Goal: Task Accomplishment & Management: Manage account settings

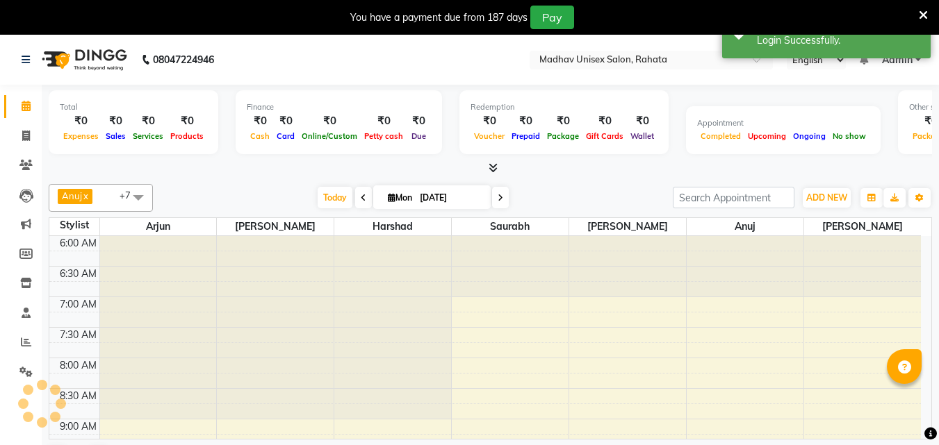
select select "en"
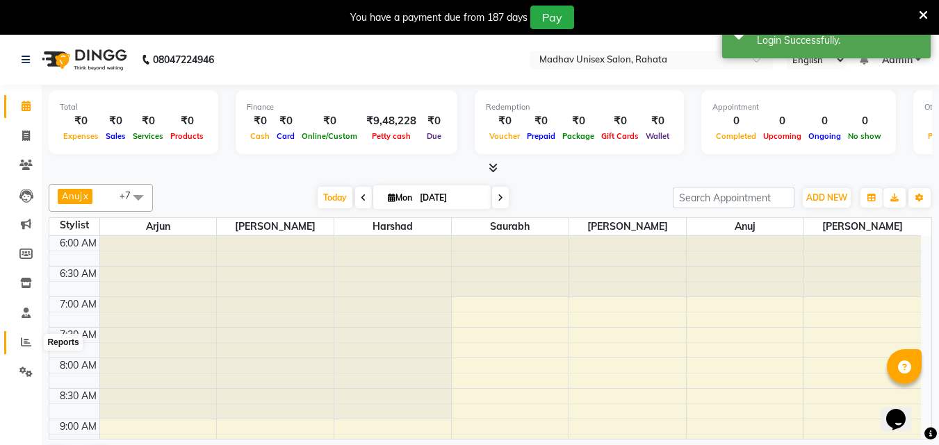
click at [28, 342] on icon at bounding box center [26, 342] width 10 height 10
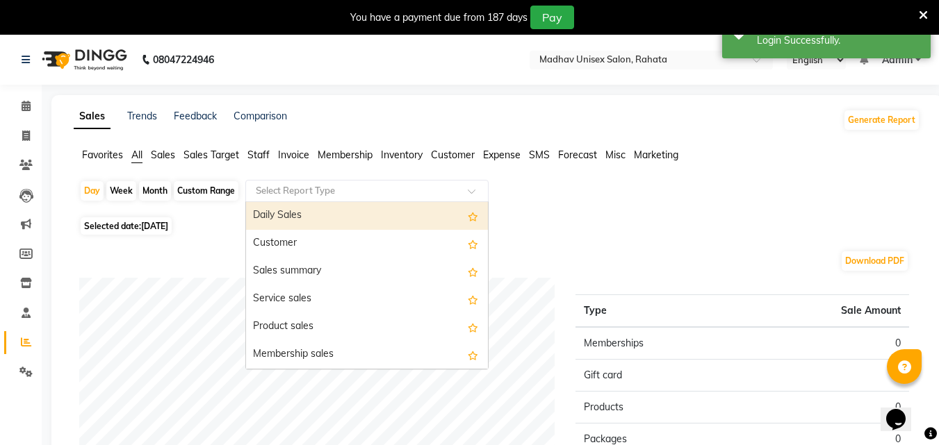
click at [315, 185] on input "text" at bounding box center [353, 191] width 200 height 14
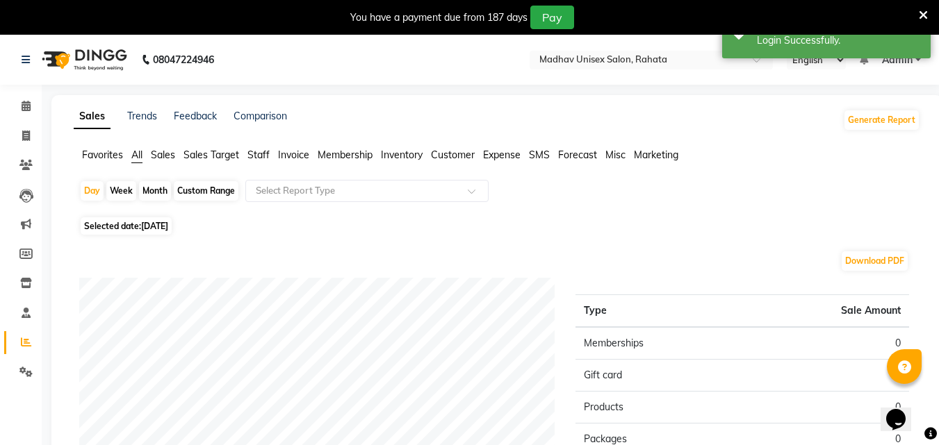
click at [226, 187] on div "Custom Range" at bounding box center [206, 190] width 65 height 19
select select "9"
select select "2025"
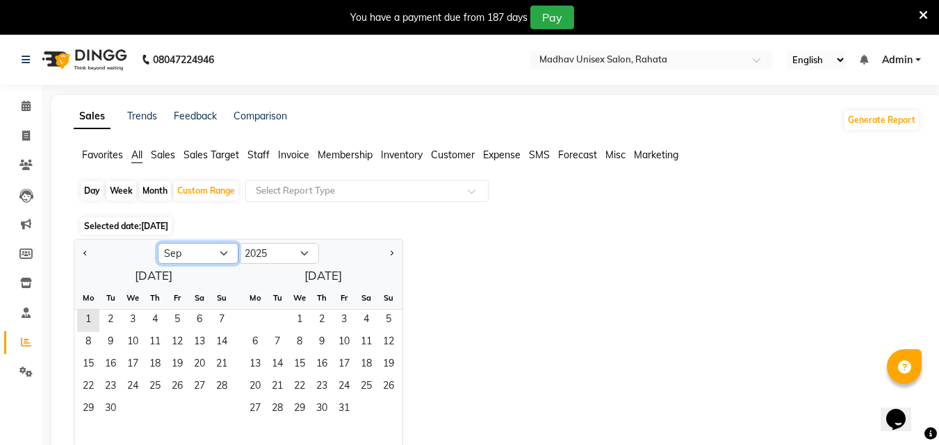
click at [226, 247] on select "Jan Feb Mar Apr May Jun Jul Aug Sep Oct Nov Dec" at bounding box center [198, 253] width 81 height 21
select select "8"
click at [158, 243] on select "Jan Feb Mar Apr May Jun Jul Aug Sep Oct Nov Dec" at bounding box center [198, 253] width 81 height 21
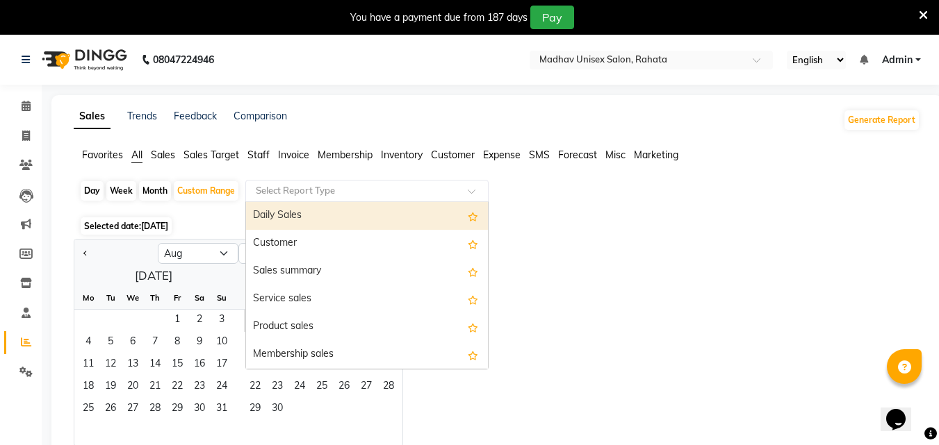
click at [308, 195] on input "text" at bounding box center [353, 191] width 200 height 14
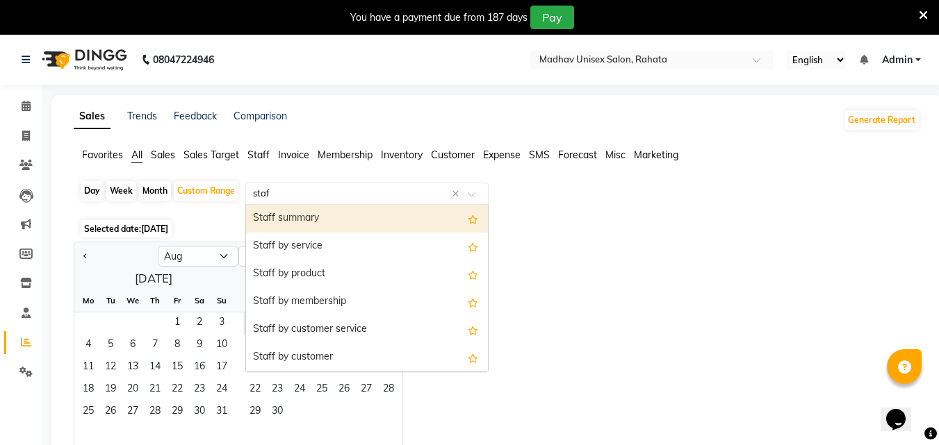
type input "staff"
click at [308, 210] on div "Staff summary" at bounding box center [367, 219] width 242 height 28
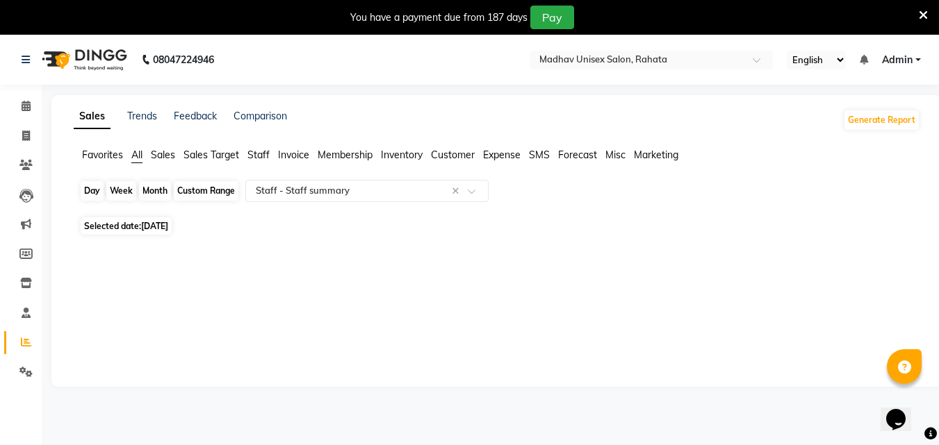
click at [215, 193] on div "Custom Range" at bounding box center [206, 190] width 65 height 19
select select "9"
select select "2025"
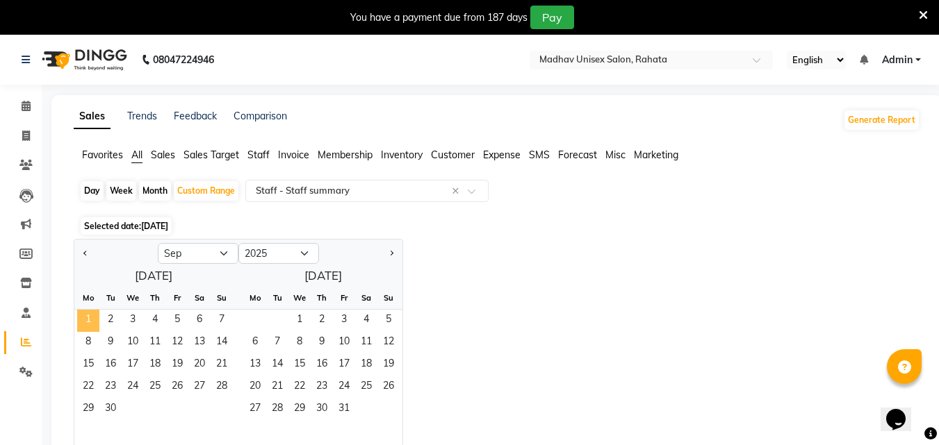
click at [93, 326] on span "1" at bounding box center [88, 321] width 22 height 22
click at [228, 251] on select "Jan Feb Mar Apr May Jun Jul Aug Sep Oct Nov Dec" at bounding box center [198, 253] width 81 height 21
select select "8"
click at [158, 243] on select "Jan Feb Mar Apr May Jun Jul Aug Sep Oct Nov Dec" at bounding box center [198, 253] width 81 height 21
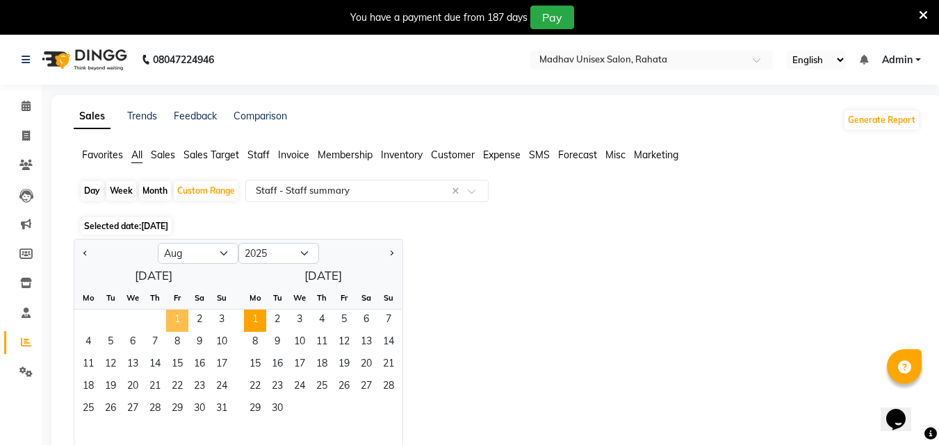
click at [184, 313] on span "1" at bounding box center [177, 321] width 22 height 22
click at [223, 405] on span "31" at bounding box center [221, 410] width 22 height 22
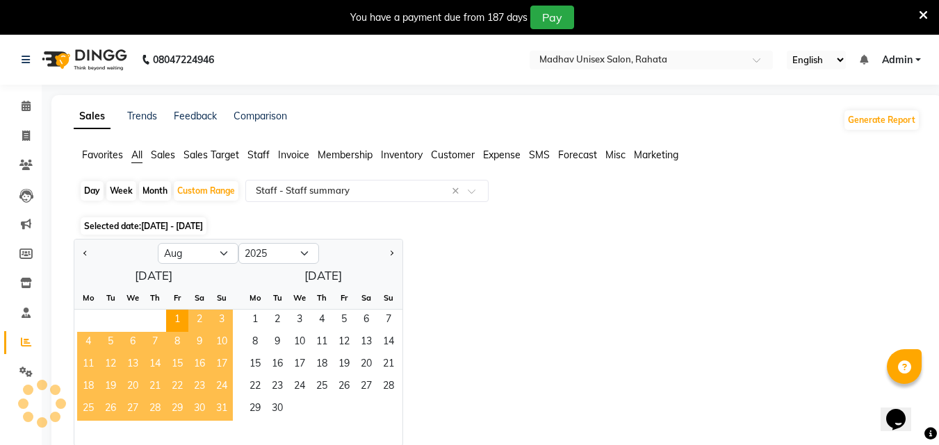
select select "full_report"
select select "csv"
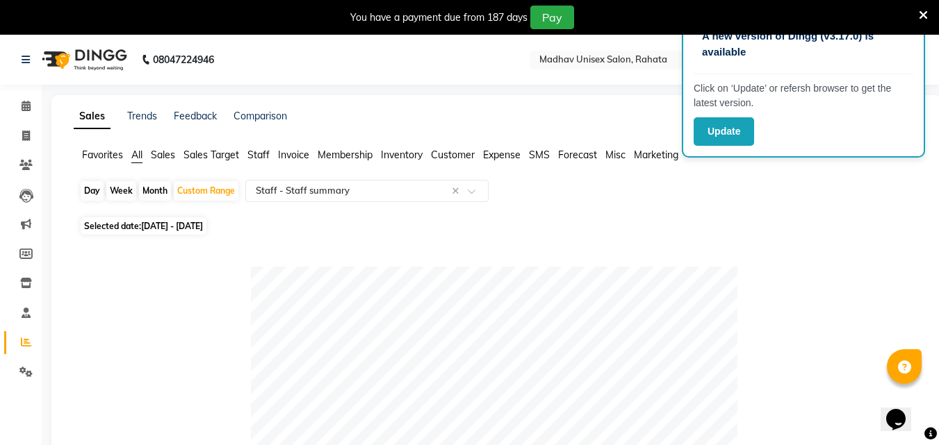
drag, startPoint x: 223, startPoint y: 405, endPoint x: 754, endPoint y: 325, distance: 537.4
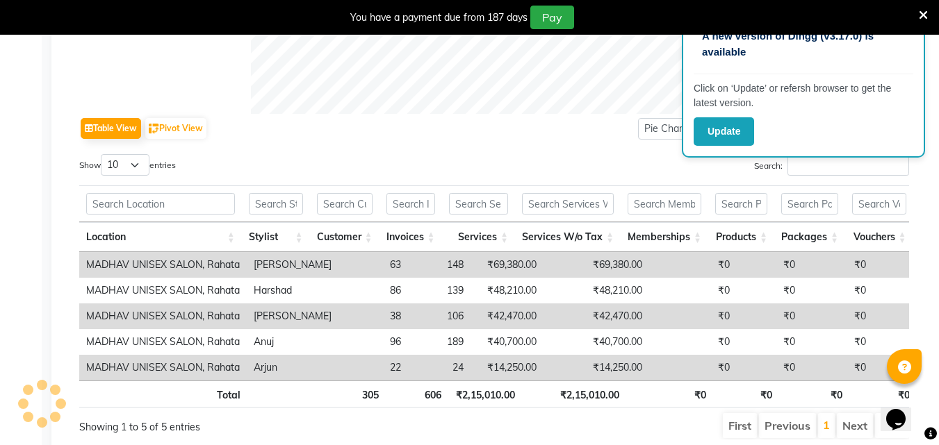
scroll to position [667, 0]
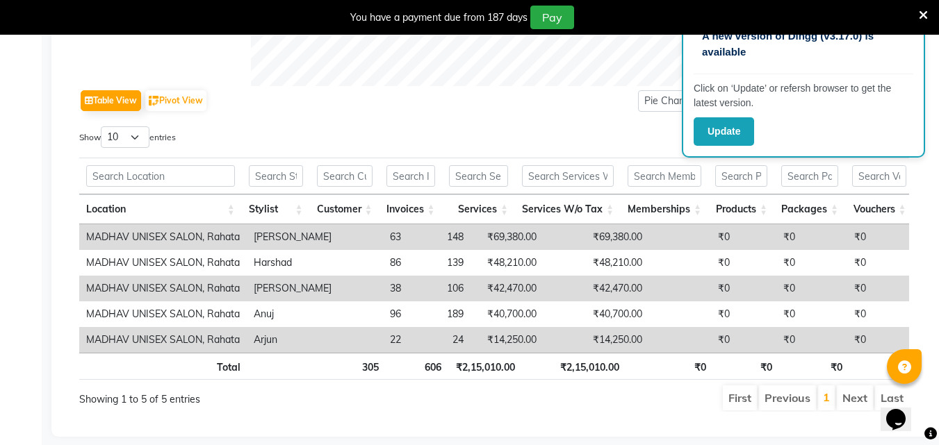
click at [543, 238] on td "₹69,380.00" at bounding box center [596, 237] width 106 height 26
click at [365, 240] on td "63" at bounding box center [372, 237] width 69 height 26
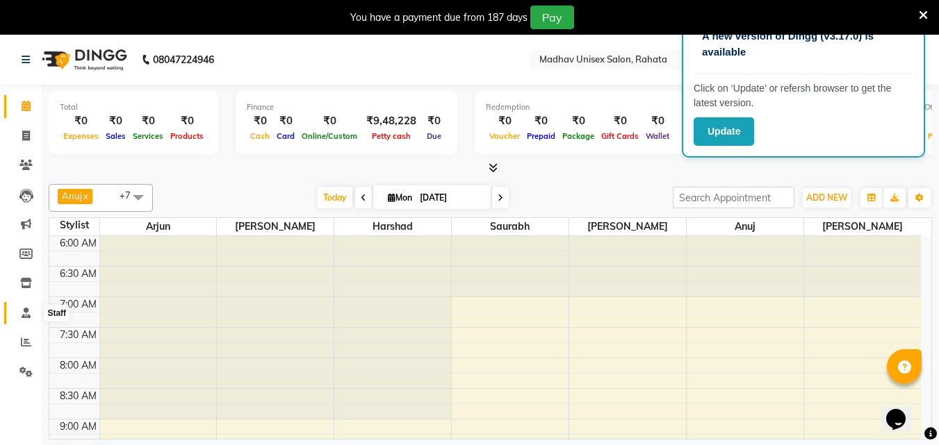
click at [25, 318] on span at bounding box center [26, 314] width 24 height 16
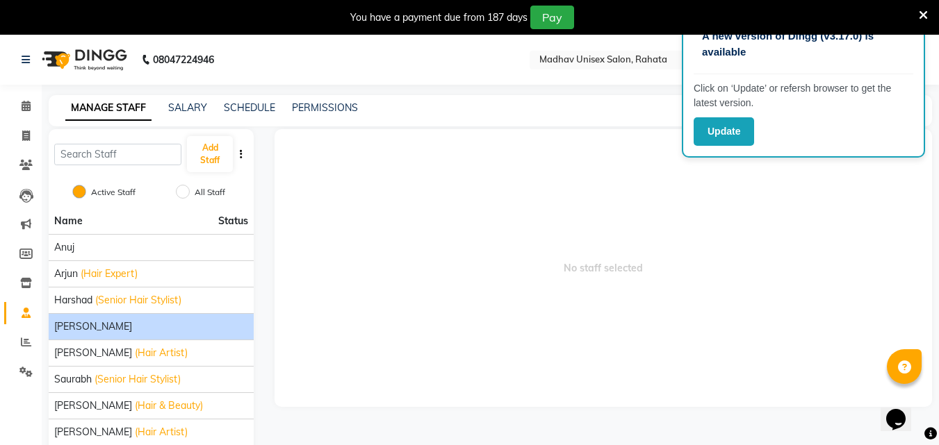
click at [194, 329] on div "[PERSON_NAME]" at bounding box center [151, 327] width 194 height 15
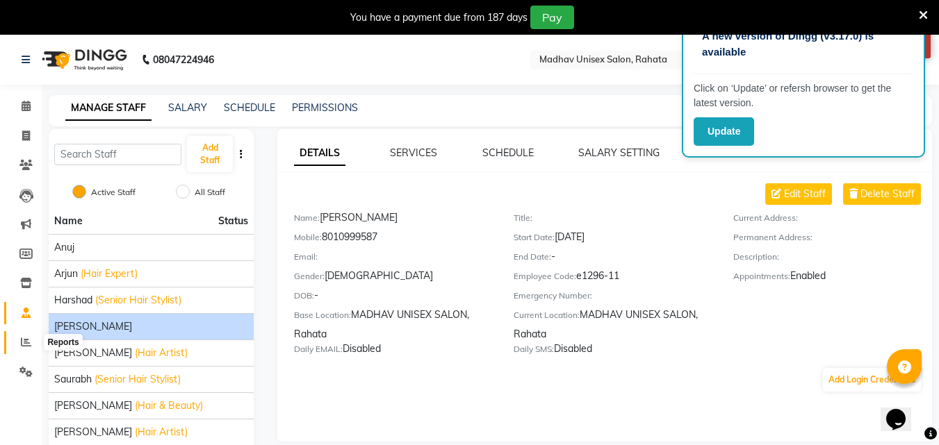
click at [15, 335] on span at bounding box center [26, 343] width 24 height 16
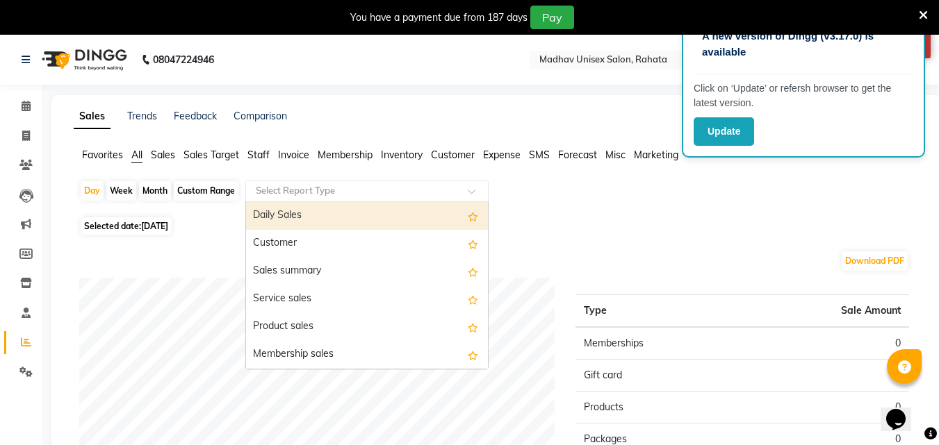
click at [288, 201] on div "Select Report Type" at bounding box center [366, 191] width 243 height 22
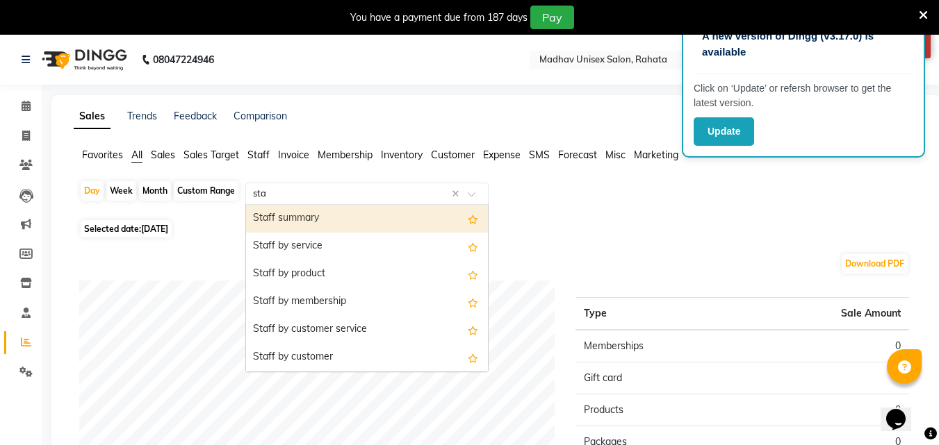
type input "staf"
click at [279, 216] on div "Staff summary" at bounding box center [367, 219] width 242 height 28
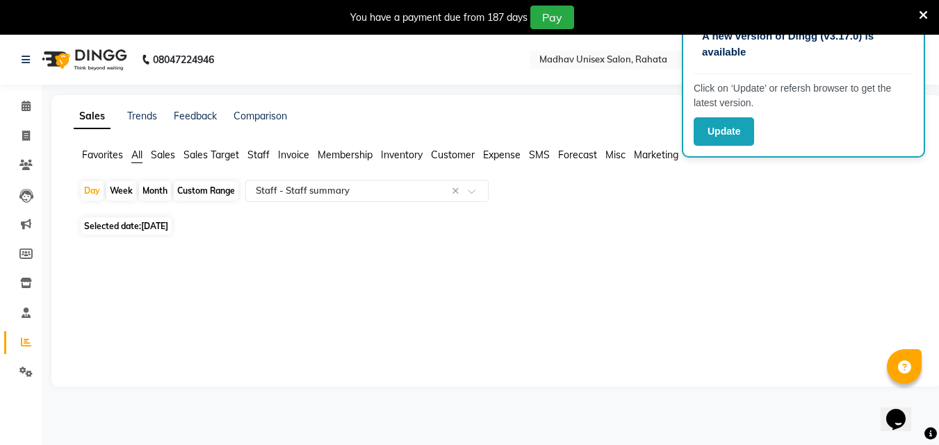
click at [222, 192] on div "Custom Range" at bounding box center [206, 190] width 65 height 19
select select "9"
select select "2025"
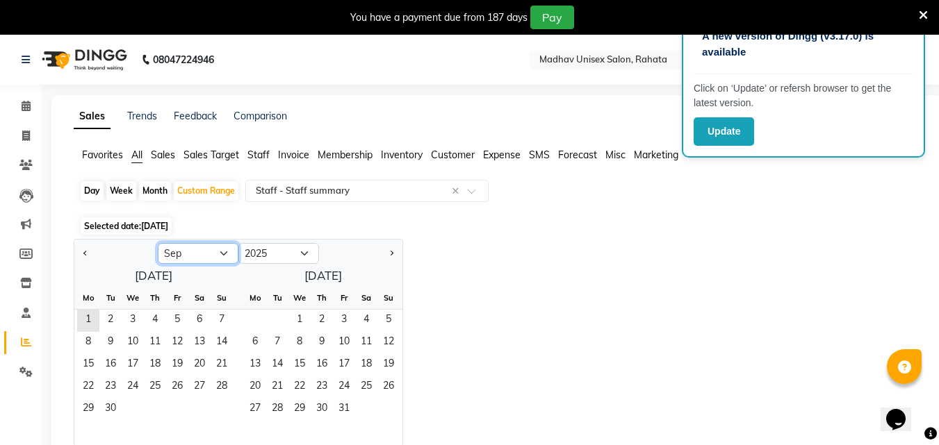
click at [227, 249] on select "Jan Feb Mar Apr May Jun Jul Aug Sep Oct Nov Dec" at bounding box center [198, 253] width 81 height 21
select select "8"
click at [158, 243] on select "Jan Feb Mar Apr May Jun Jul Aug Sep Oct Nov Dec" at bounding box center [198, 253] width 81 height 21
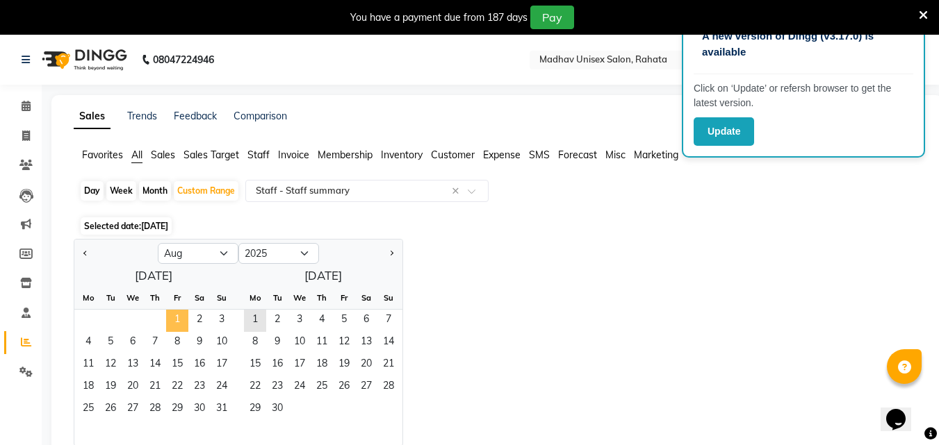
click at [170, 311] on span "1" at bounding box center [177, 321] width 22 height 22
click at [222, 404] on span "31" at bounding box center [221, 410] width 22 height 22
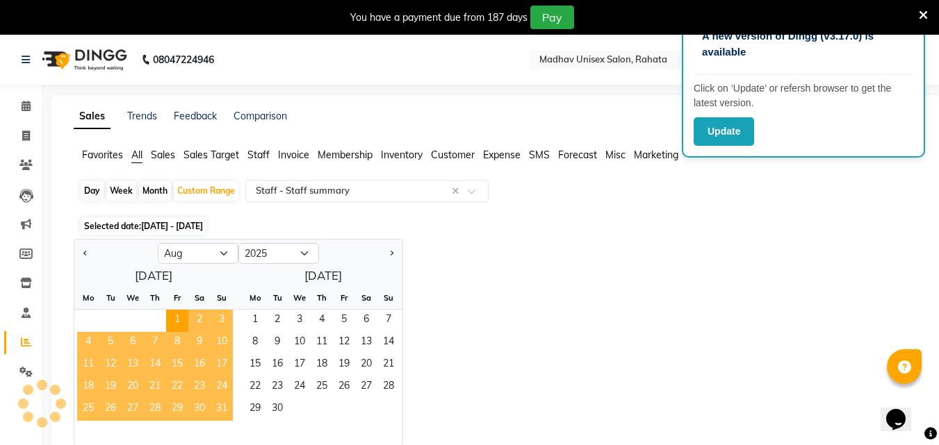
select select "full_report"
select select "csv"
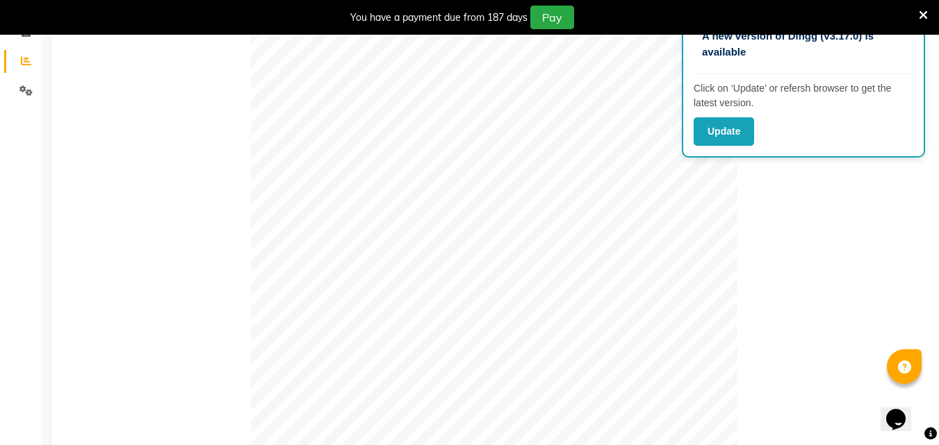
scroll to position [278, 0]
click at [912, 16] on div "You have a payment due from 187 days Pay" at bounding box center [462, 18] width 913 height 24
click at [920, 13] on icon at bounding box center [922, 15] width 9 height 13
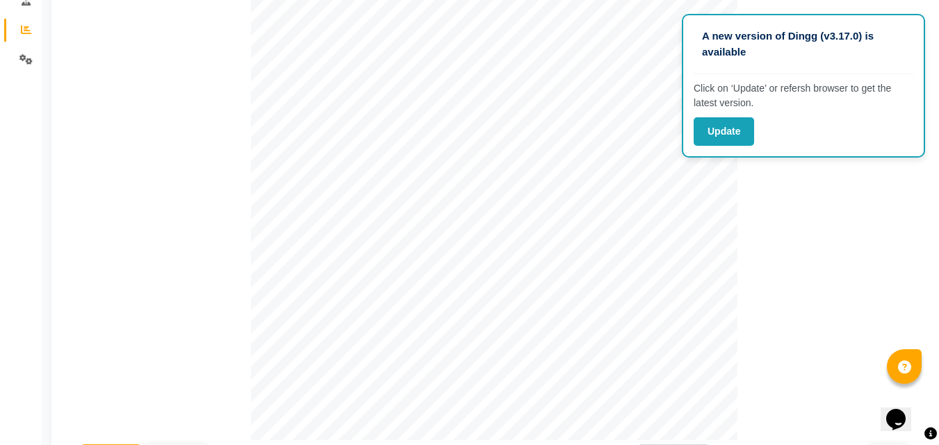
scroll to position [0, 0]
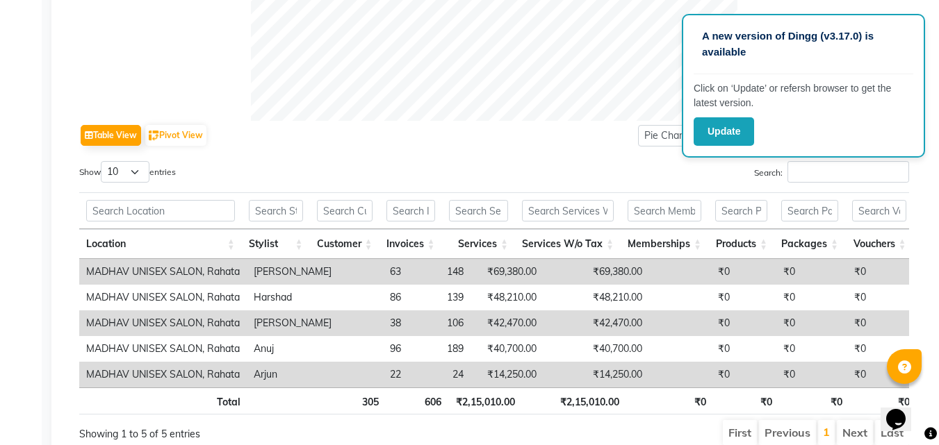
scroll to position [665, 0]
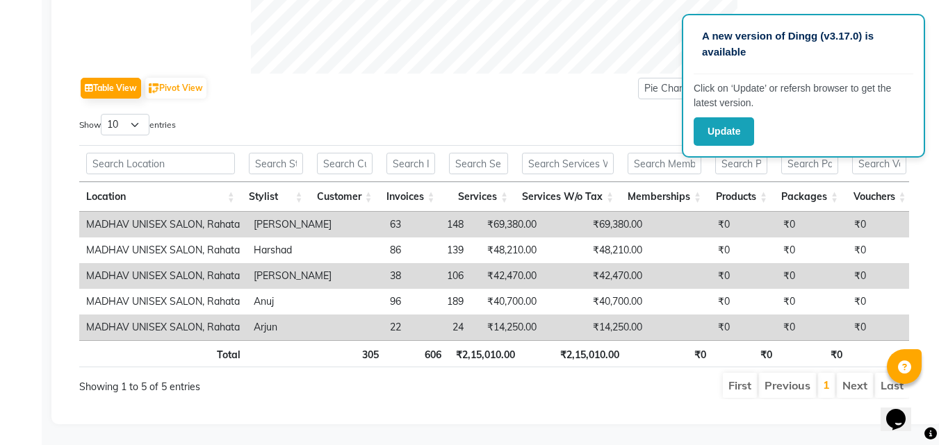
click at [648, 74] on div "Pie Chart Bar Chart Select Full Report Filtered Report Select CSV PDF Export" at bounding box center [773, 88] width 271 height 29
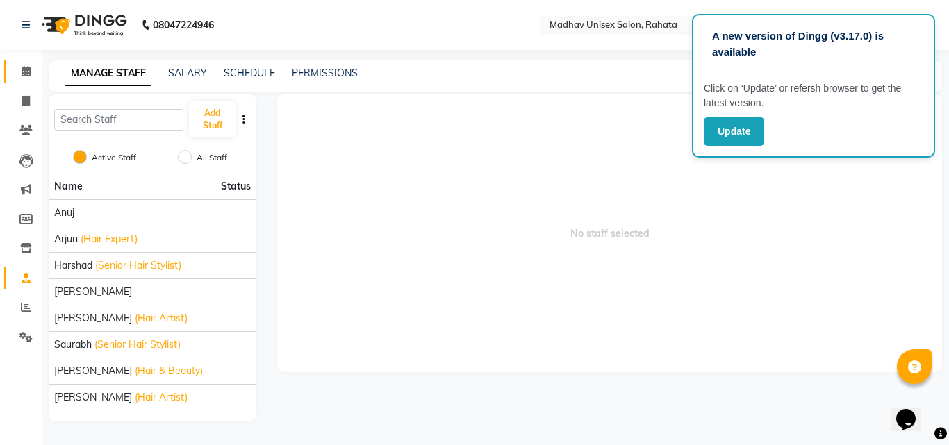
click at [13, 73] on link "Calendar" at bounding box center [20, 71] width 33 height 23
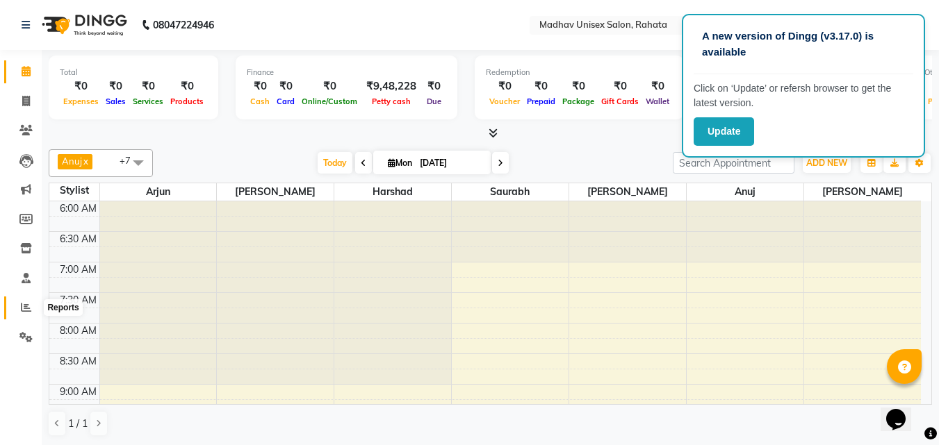
click at [29, 303] on icon at bounding box center [26, 307] width 10 height 10
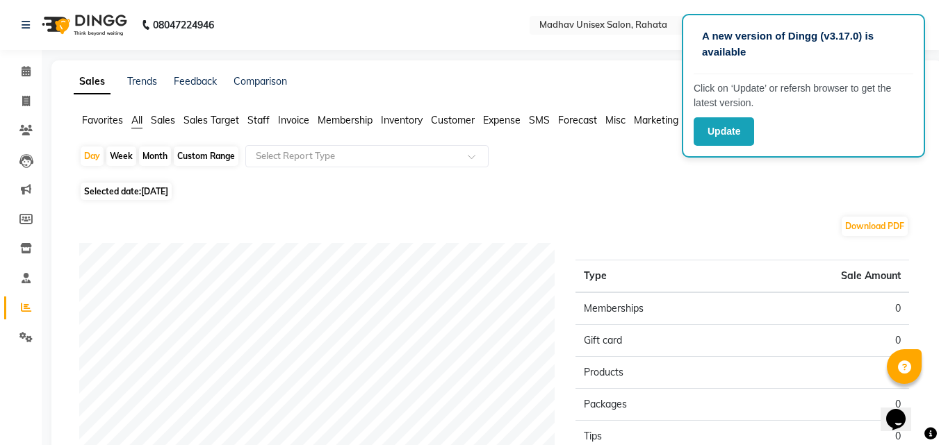
click at [24, 60] on li "Calendar" at bounding box center [21, 72] width 42 height 30
click at [31, 78] on span at bounding box center [26, 72] width 24 height 16
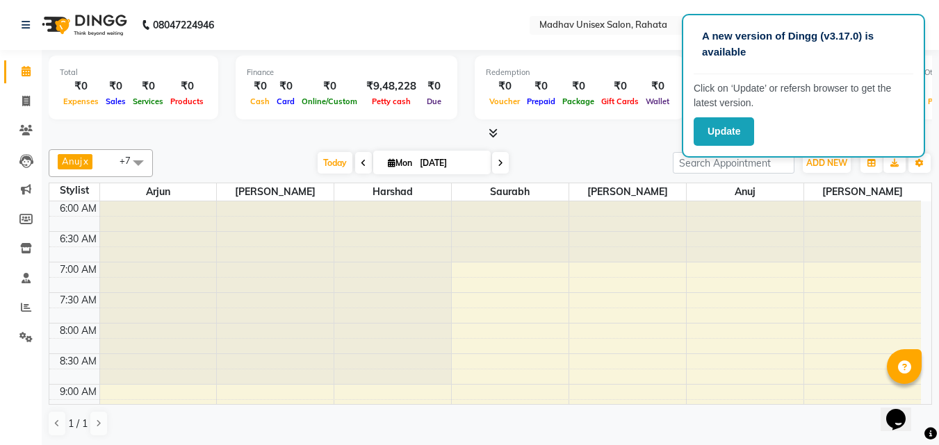
click at [361, 161] on icon at bounding box center [364, 163] width 6 height 8
type input "[DATE]"
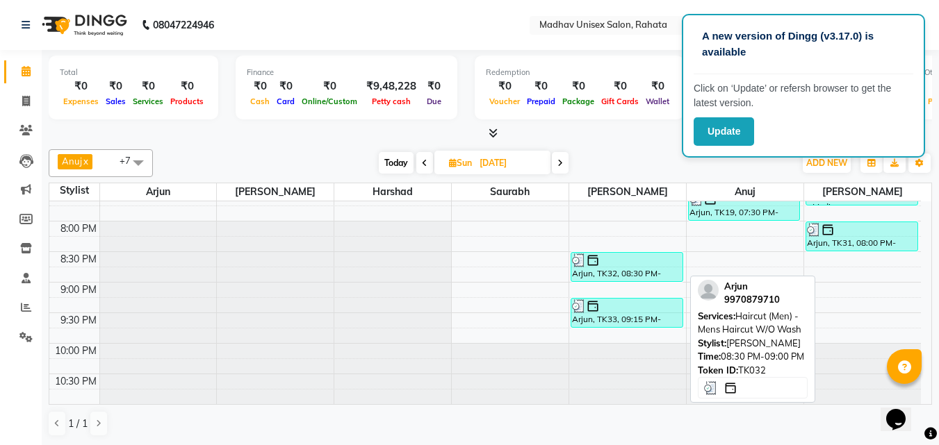
scroll to position [1, 0]
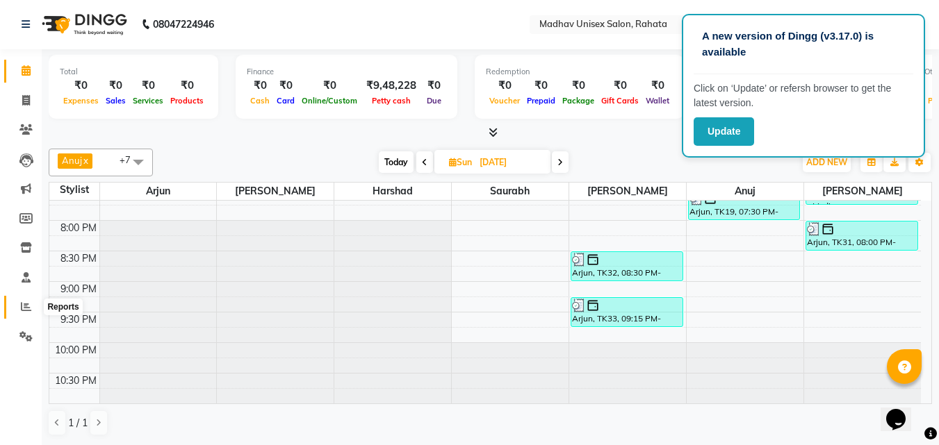
click at [26, 305] on icon at bounding box center [26, 306] width 10 height 10
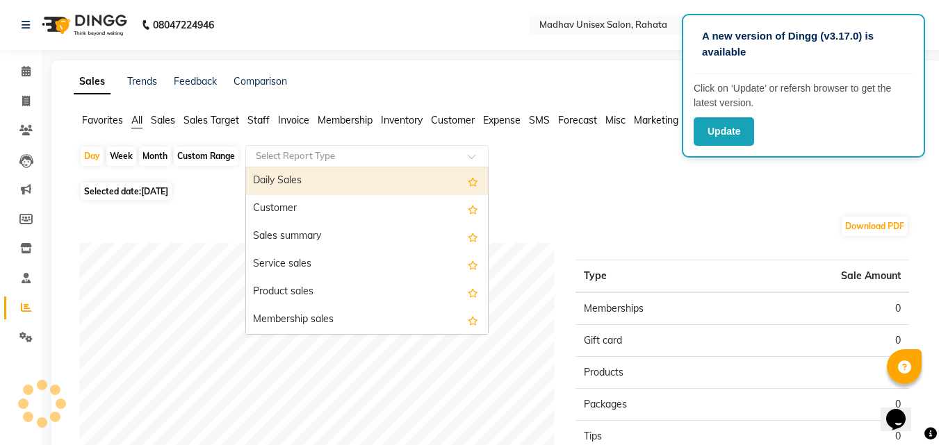
click at [345, 151] on input "text" at bounding box center [353, 156] width 200 height 14
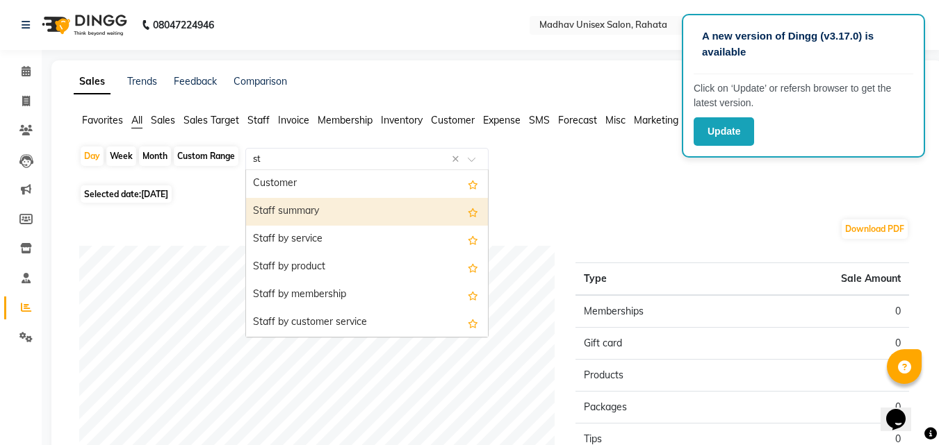
type input "sta"
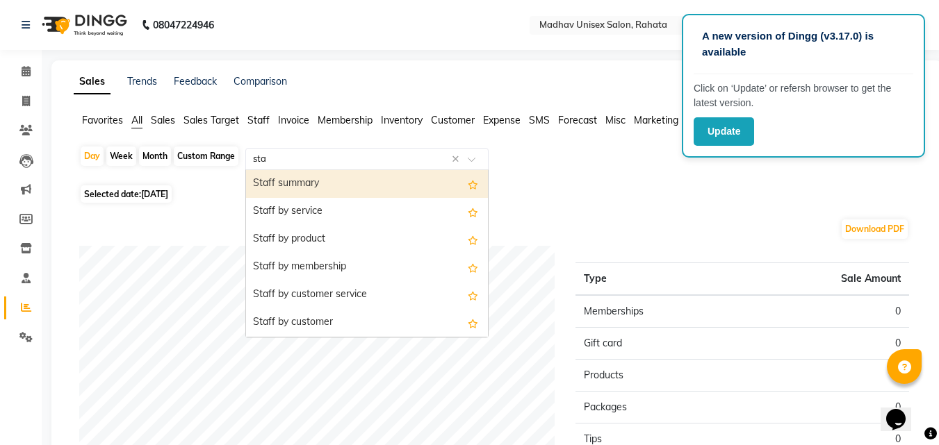
click at [303, 176] on div "Staff summary" at bounding box center [367, 184] width 242 height 28
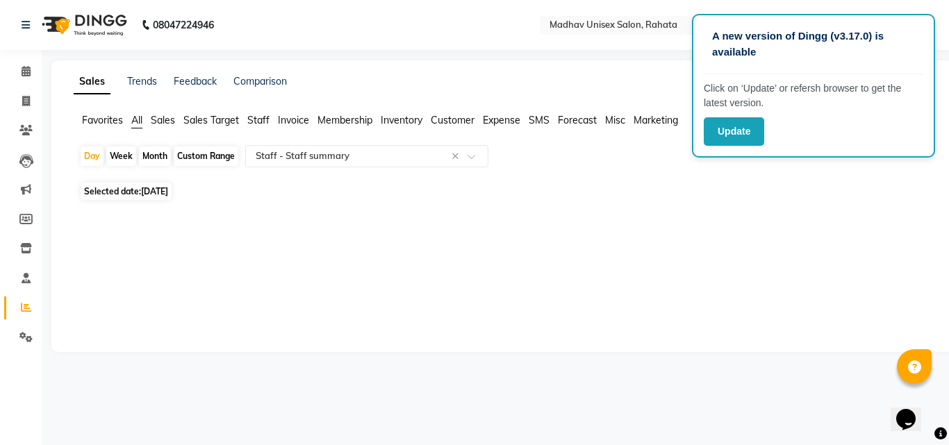
click at [221, 160] on div "Custom Range" at bounding box center [206, 156] width 65 height 19
select select "9"
select select "2025"
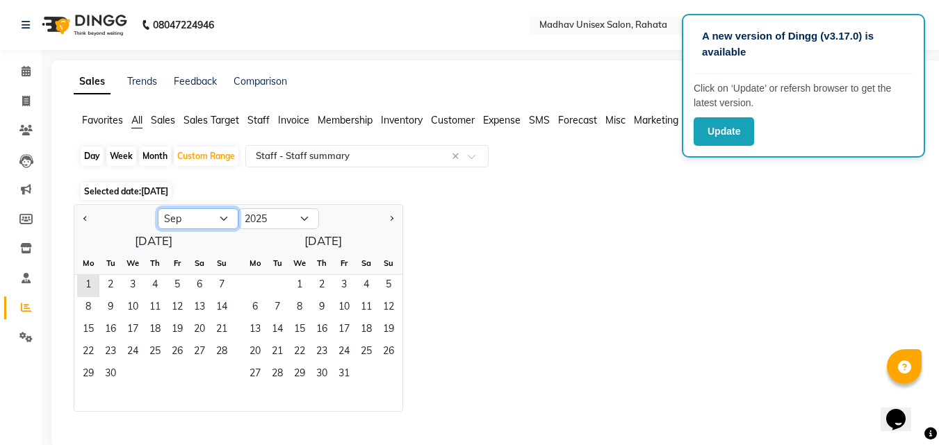
click at [226, 224] on select "Jan Feb Mar Apr May Jun Jul Aug Sep Oct Nov Dec" at bounding box center [198, 218] width 81 height 21
select select "8"
click at [158, 208] on select "Jan Feb Mar Apr May Jun Jul Aug Sep Oct Nov Dec" at bounding box center [198, 218] width 81 height 21
click at [179, 289] on span "1" at bounding box center [177, 286] width 22 height 22
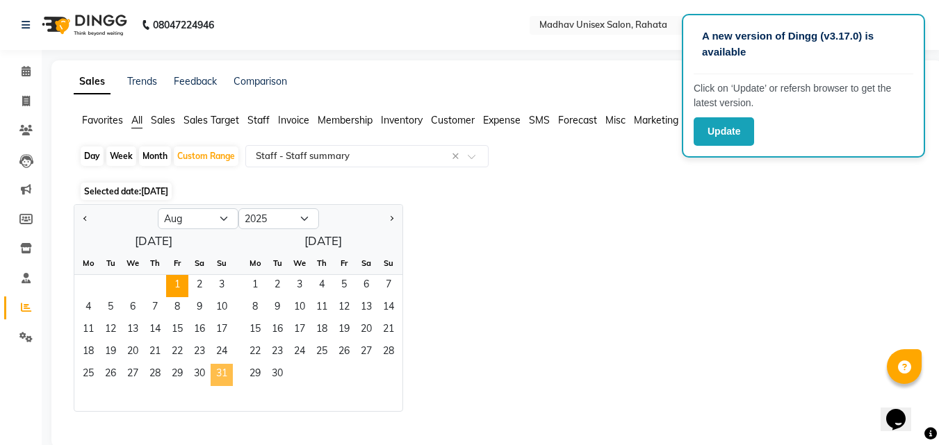
click at [225, 373] on span "31" at bounding box center [221, 375] width 22 height 22
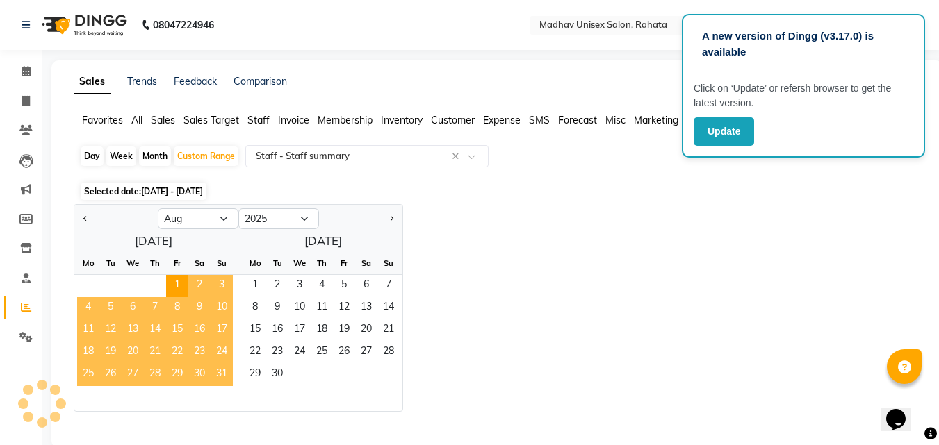
select select "full_report"
select select "csv"
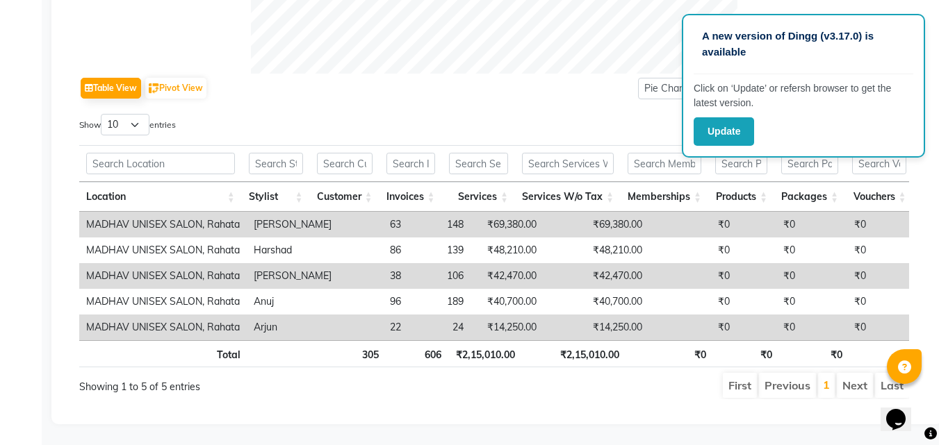
scroll to position [0, 679]
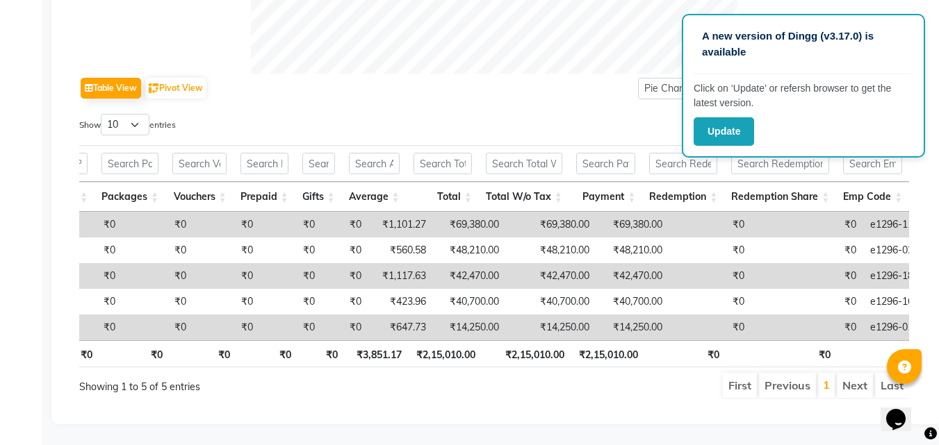
click at [529, 212] on td "₹69,380.00" at bounding box center [551, 225] width 90 height 26
click at [185, 78] on button "Pivot View" at bounding box center [175, 88] width 61 height 21
select select "full_report"
select select "csv"
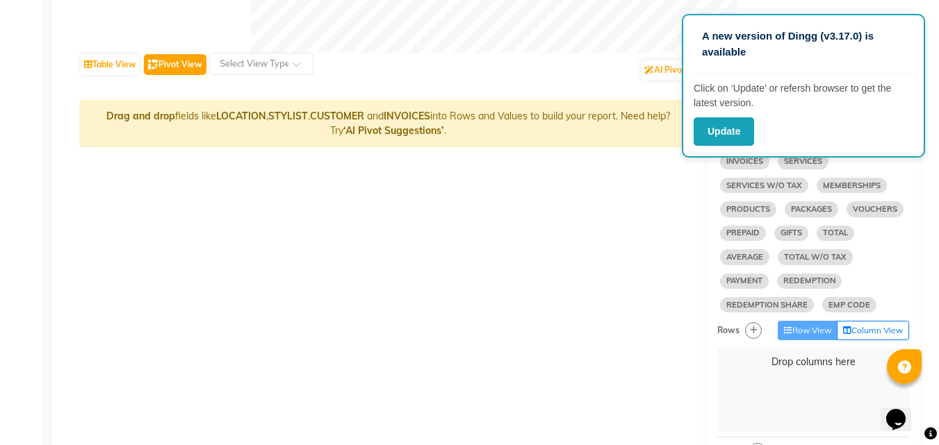
click at [169, 67] on button "Pivot View" at bounding box center [175, 64] width 63 height 21
click at [134, 67] on button "Table View" at bounding box center [110, 64] width 59 height 21
select select "full_report"
select select "csv"
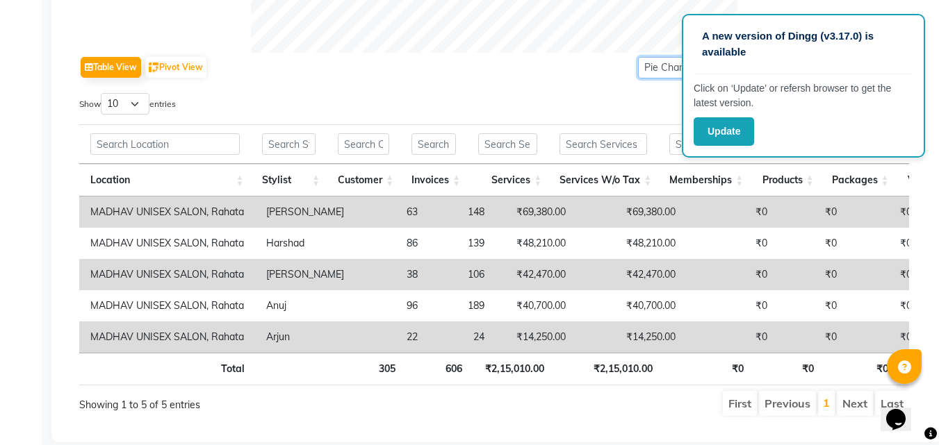
click at [662, 74] on select "Pie Chart Bar Chart" at bounding box center [673, 68] width 71 height 22
select select "bar"
click at [638, 57] on select "Pie Chart Bar Chart" at bounding box center [673, 68] width 71 height 22
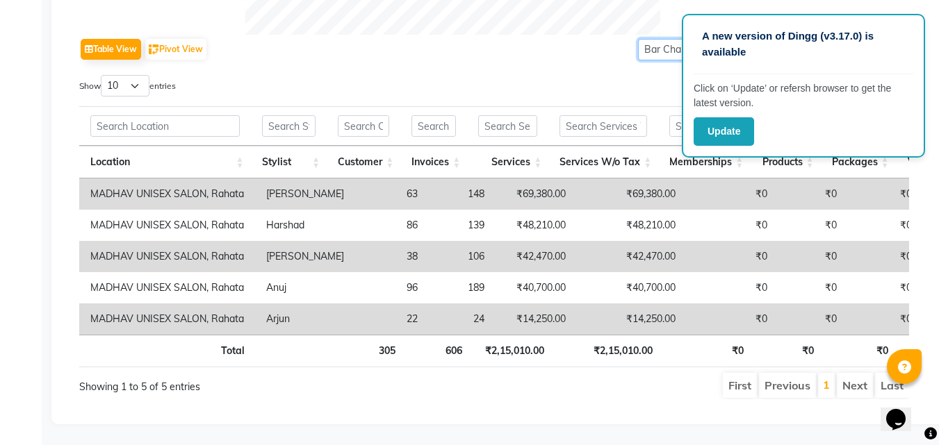
scroll to position [425, 0]
click at [709, 123] on button "Update" at bounding box center [723, 131] width 60 height 28
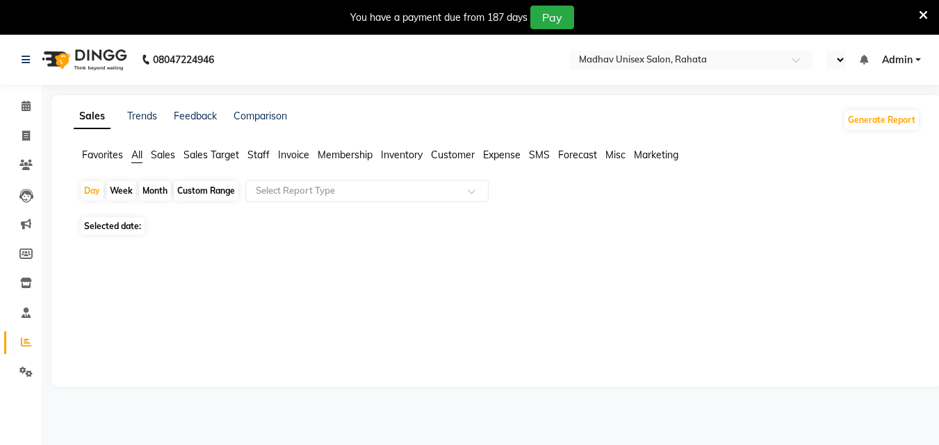
select select "en"
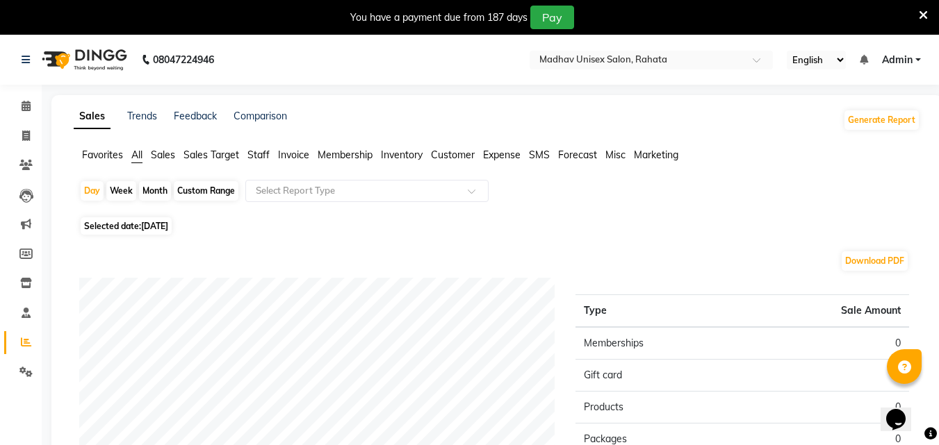
click at [273, 153] on ul "Favorites All Sales Sales Target Staff Invoice Membership Inventory Customer Ex…" at bounding box center [497, 155] width 846 height 15
click at [26, 136] on icon at bounding box center [26, 136] width 8 height 10
select select "service"
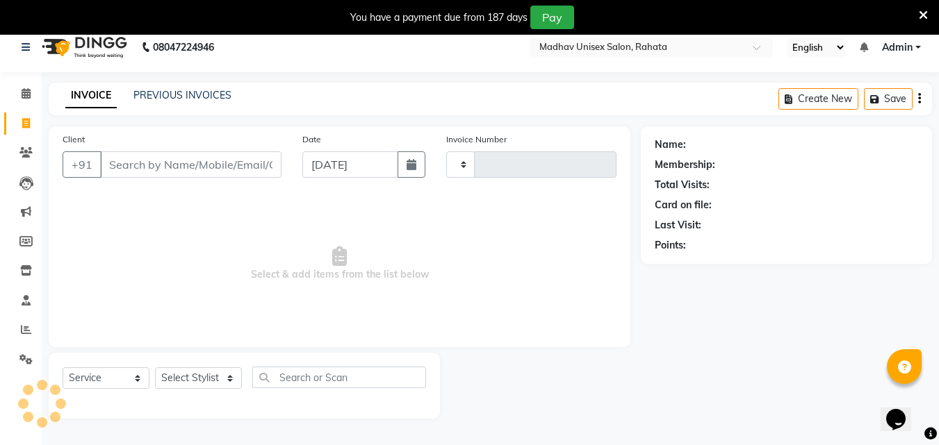
type input "2745"
select select "870"
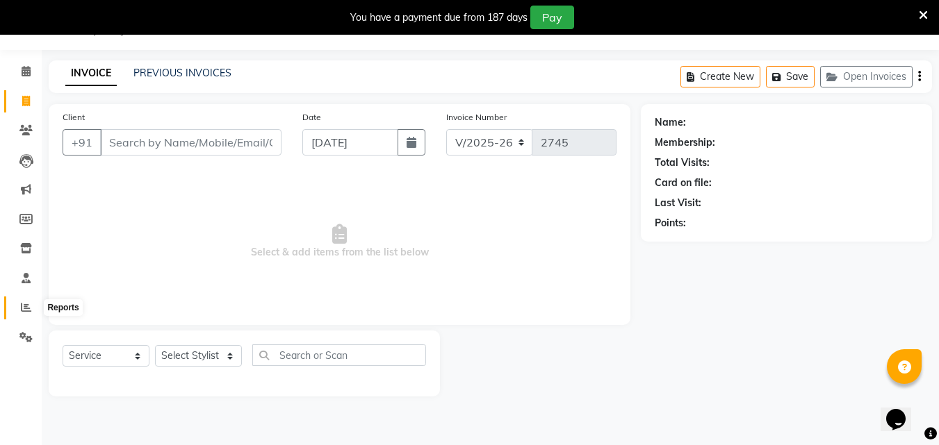
click at [19, 304] on span at bounding box center [26, 308] width 24 height 16
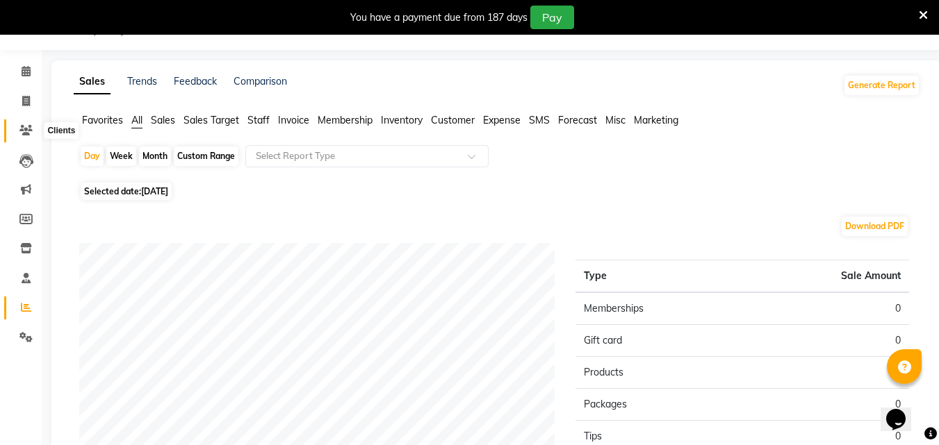
click at [23, 138] on span at bounding box center [26, 131] width 24 height 16
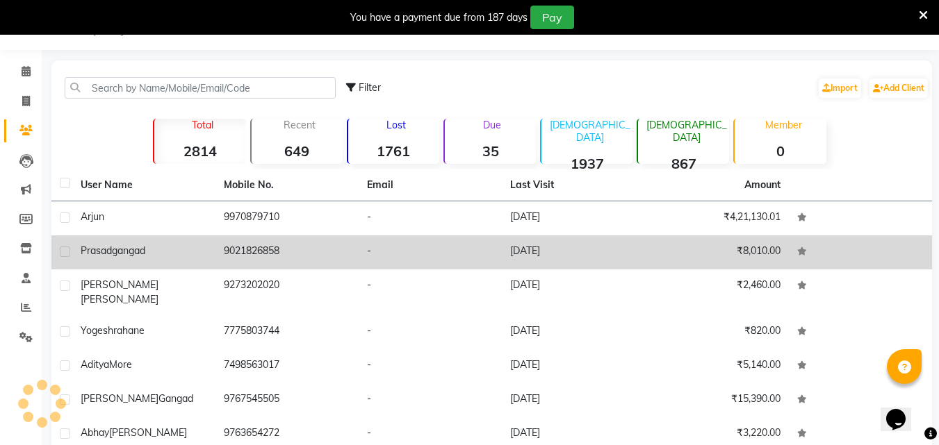
click at [220, 245] on td "9021826858" at bounding box center [286, 252] width 143 height 34
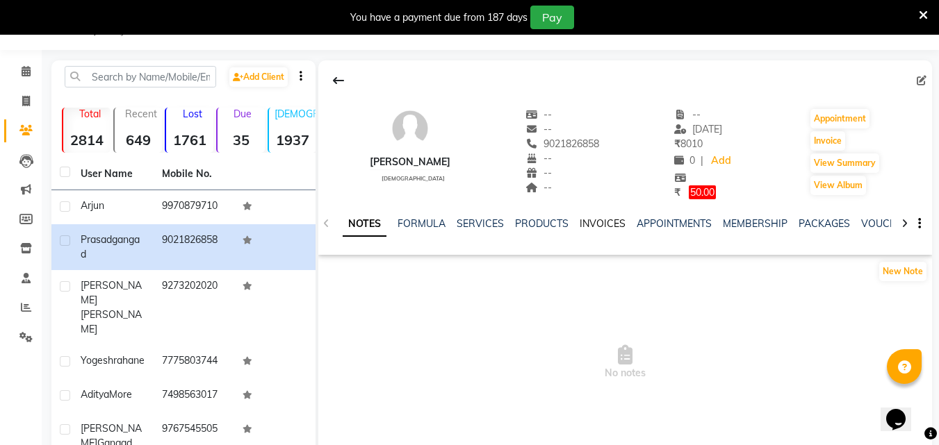
click at [589, 229] on link "INVOICES" at bounding box center [602, 223] width 46 height 13
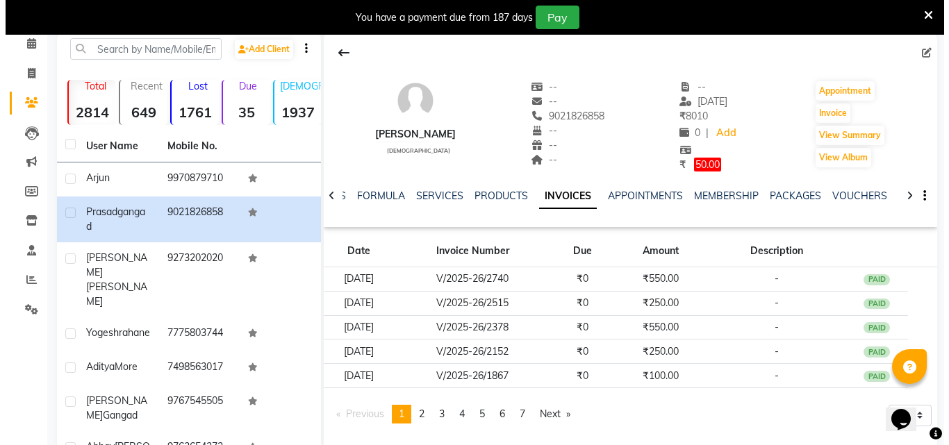
scroll to position [90, 0]
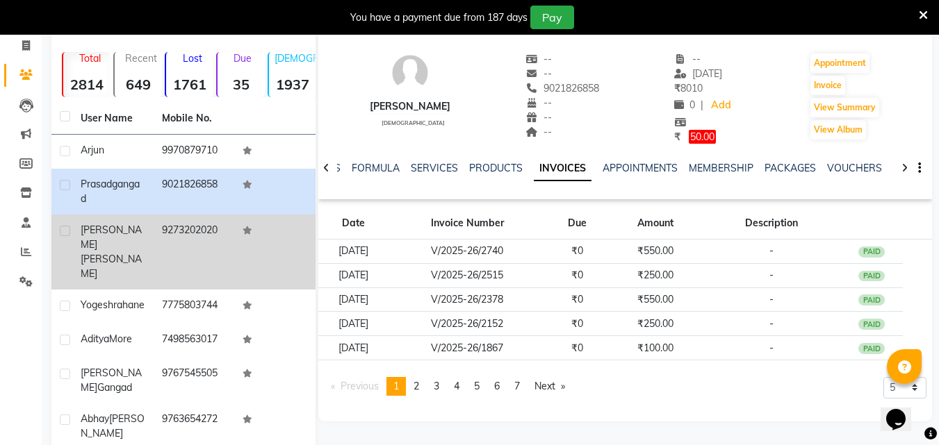
click at [208, 224] on td "9273202020" at bounding box center [194, 252] width 81 height 75
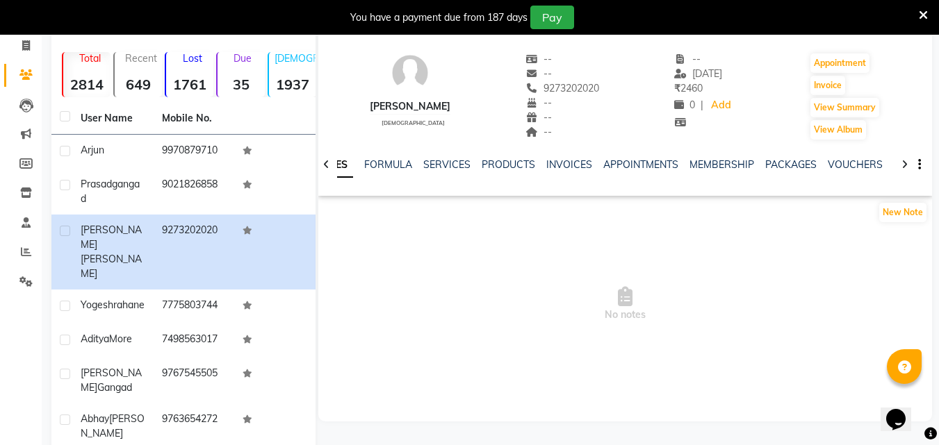
click at [581, 156] on div "NOTES FORMULA SERVICES PRODUCTS INVOICES APPOINTMENTS MEMBERSHIP PACKAGES VOUCH…" at bounding box center [624, 165] width 613 height 48
click at [578, 160] on link "INVOICES" at bounding box center [569, 164] width 46 height 13
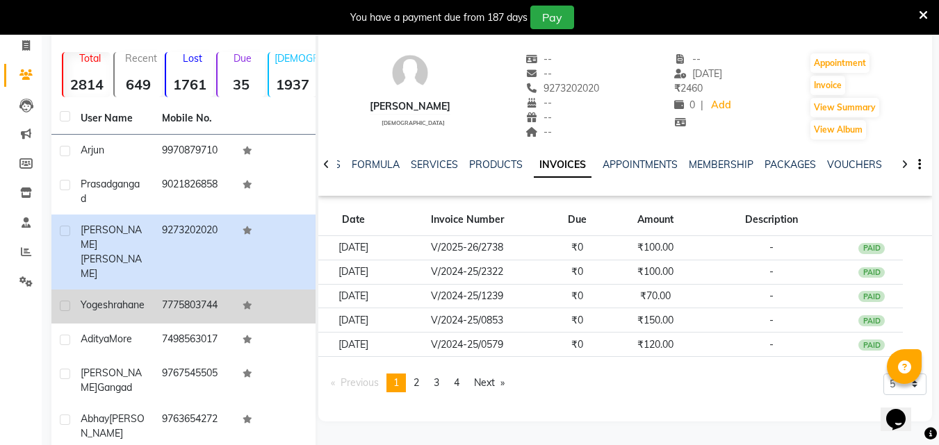
click at [200, 290] on td "7775803744" at bounding box center [194, 307] width 81 height 34
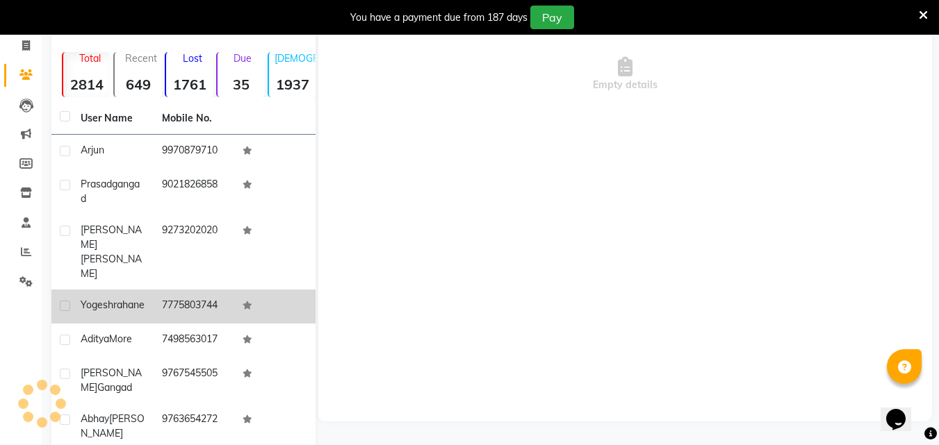
click at [200, 290] on td "7775803744" at bounding box center [194, 307] width 81 height 34
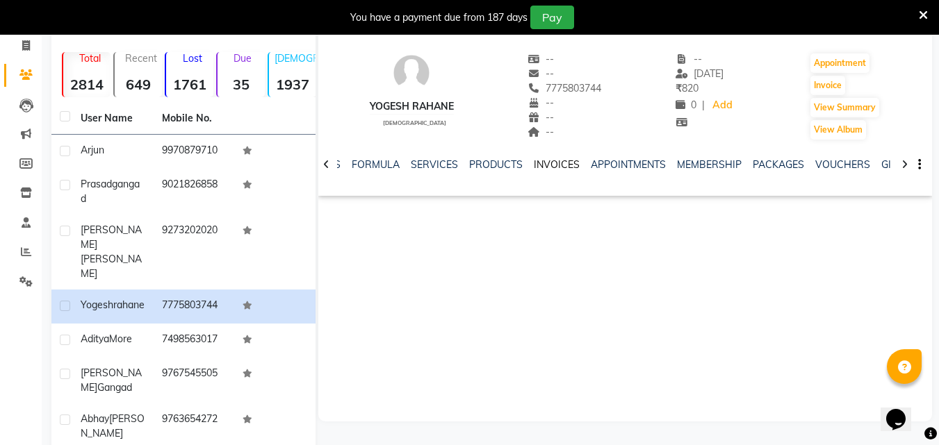
click at [541, 165] on link "INVOICES" at bounding box center [557, 164] width 46 height 13
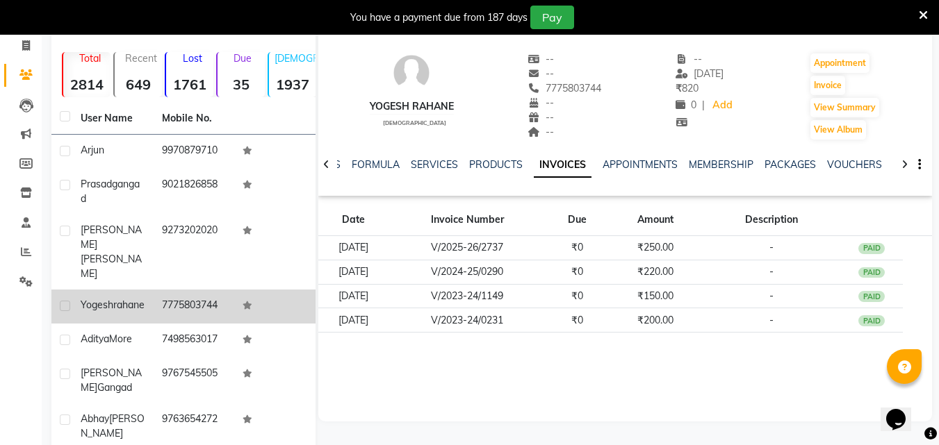
click at [162, 290] on td "7775803744" at bounding box center [194, 307] width 81 height 34
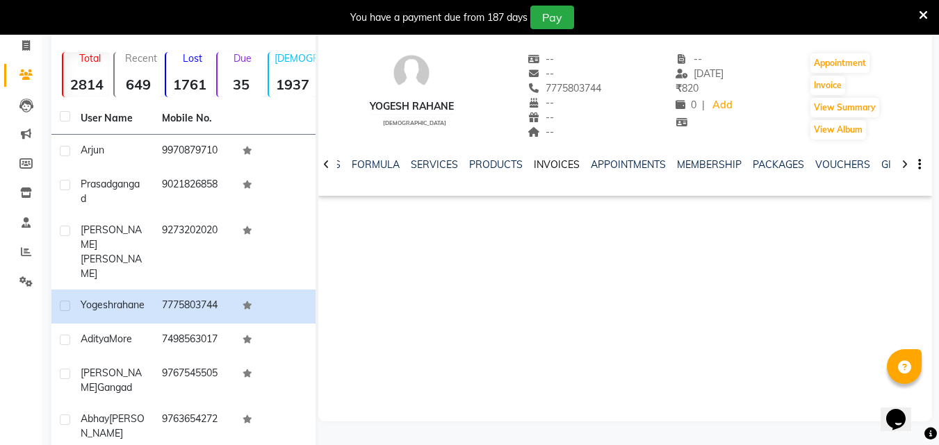
click at [544, 161] on link "INVOICES" at bounding box center [557, 164] width 46 height 13
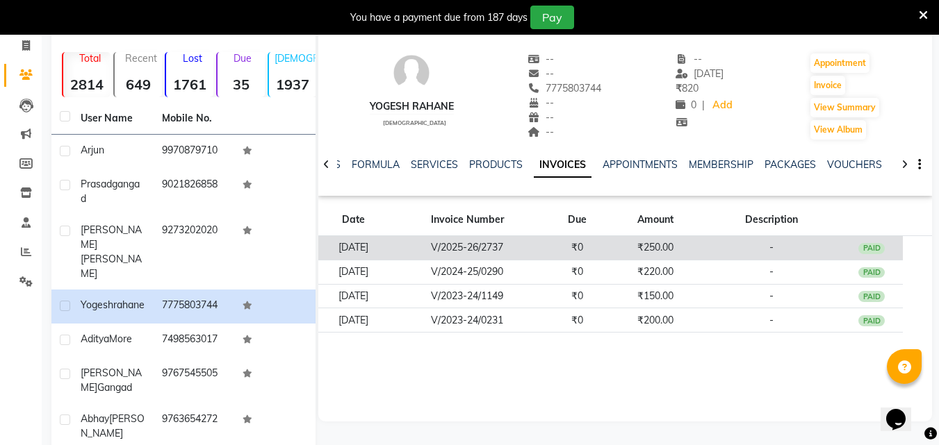
click at [511, 241] on td "V/2025-26/2737" at bounding box center [467, 248] width 158 height 24
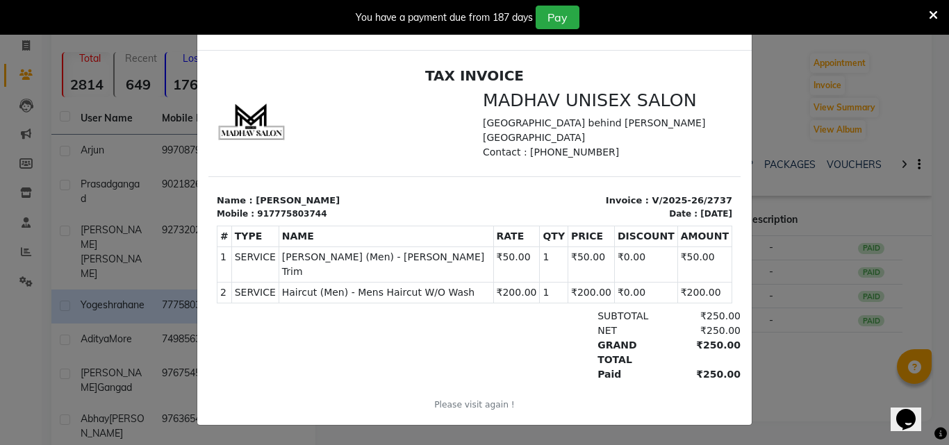
scroll to position [32, 0]
click at [718, 392] on div "TAX INVOICE MADHAV UNISEX SALON [GEOGRAPHIC_DATA] behind [PERSON_NAME][GEOGRAPH…" at bounding box center [474, 248] width 532 height 363
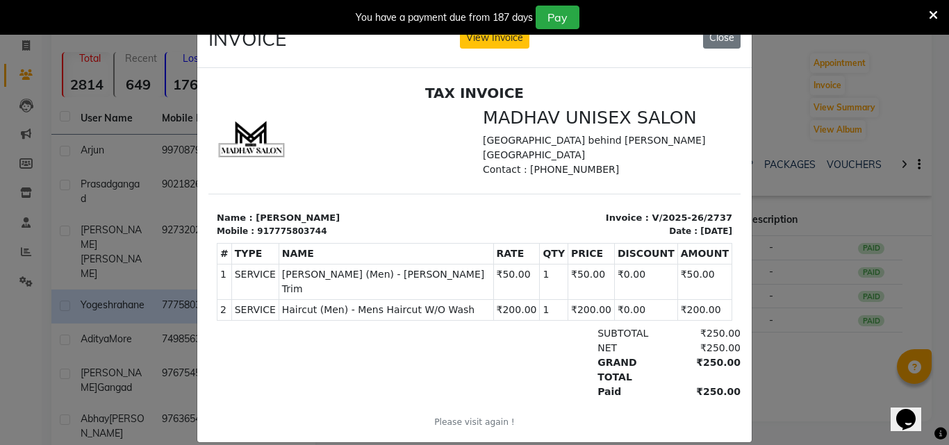
scroll to position [0, 0]
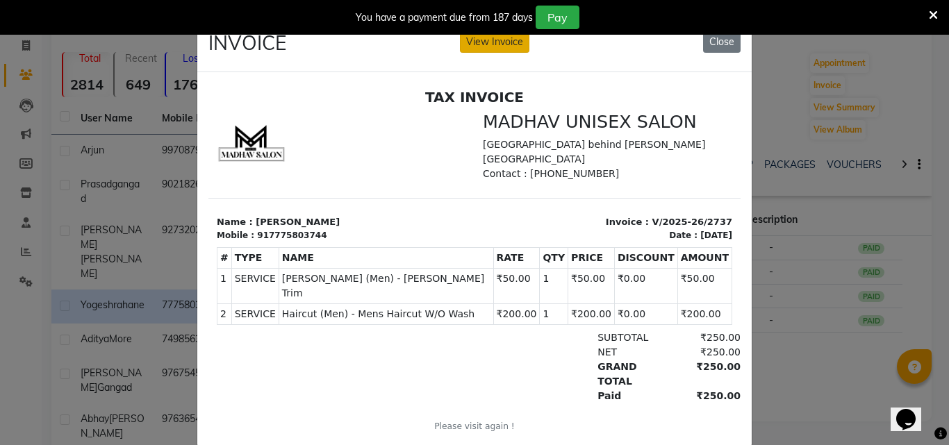
click at [474, 39] on button "View Invoice" at bounding box center [494, 42] width 69 height 22
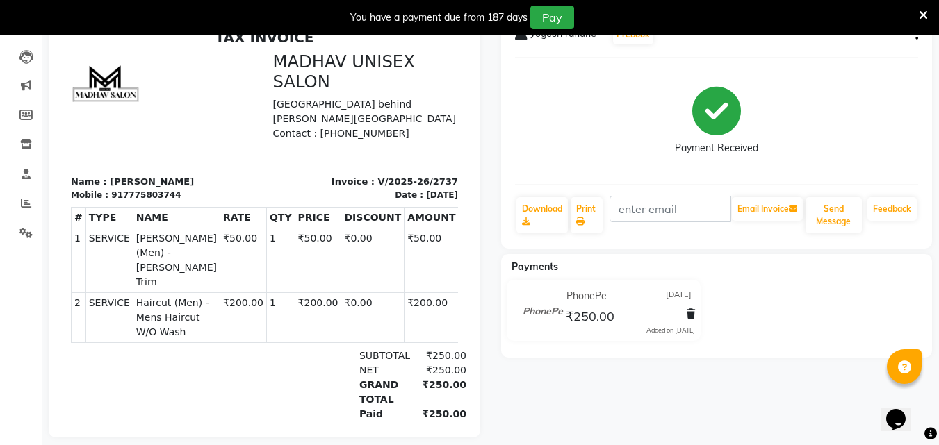
scroll to position [163, 0]
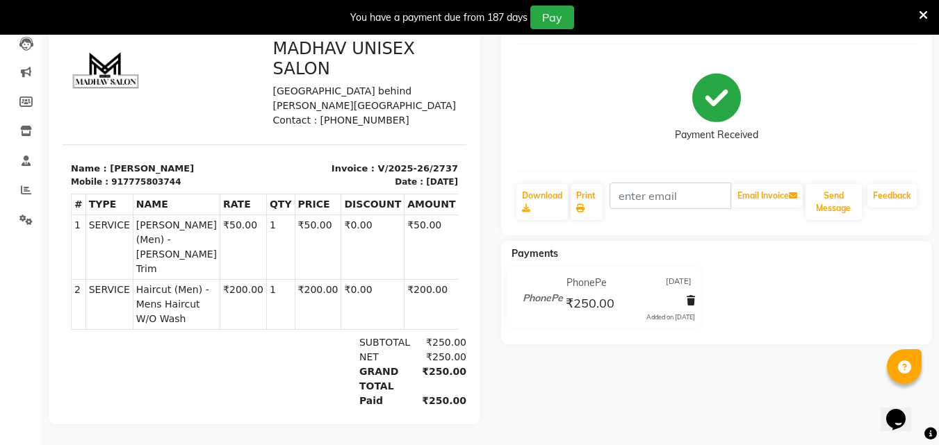
click at [926, 18] on icon at bounding box center [922, 15] width 9 height 13
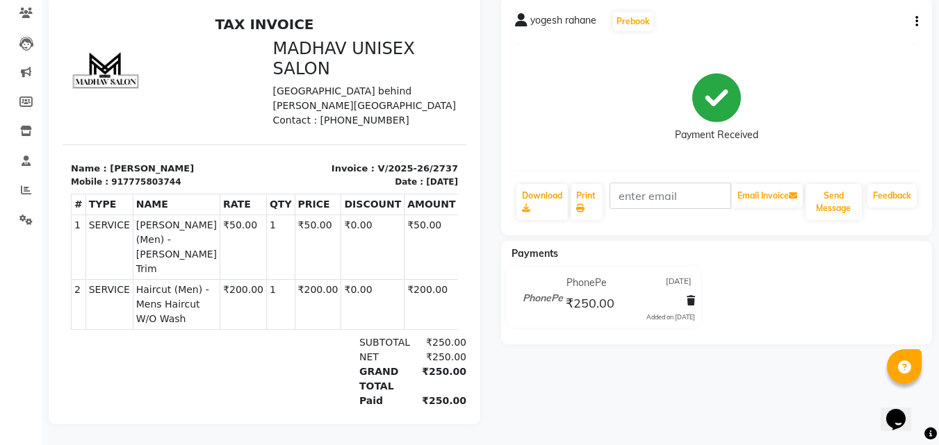
scroll to position [0, 0]
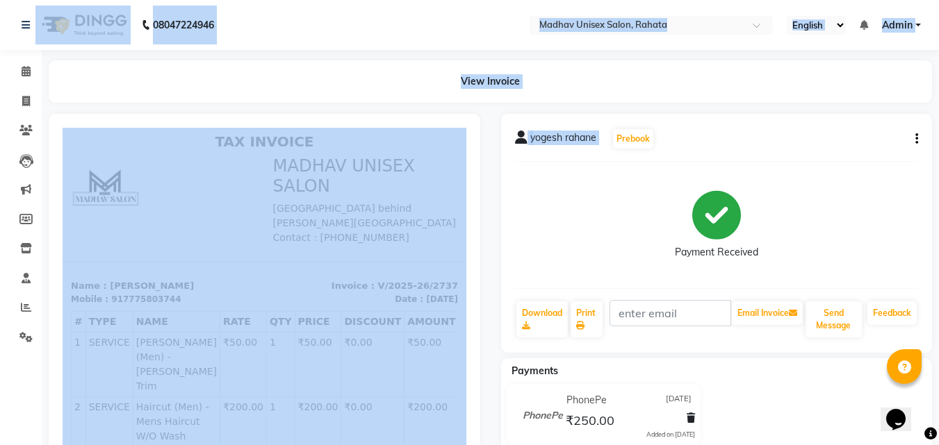
drag, startPoint x: 926, startPoint y: 18, endPoint x: 0, endPoint y: -54, distance: 928.8
click at [0, 0] on html "08047224946 Select Location × Madhav Unisex Salon, Rahata English ENGLISH Españ…" at bounding box center [469, 222] width 939 height 445
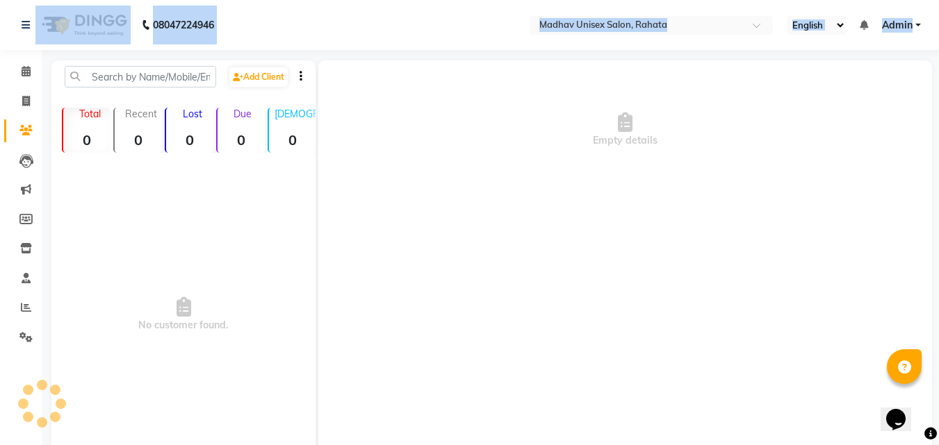
scroll to position [74, 0]
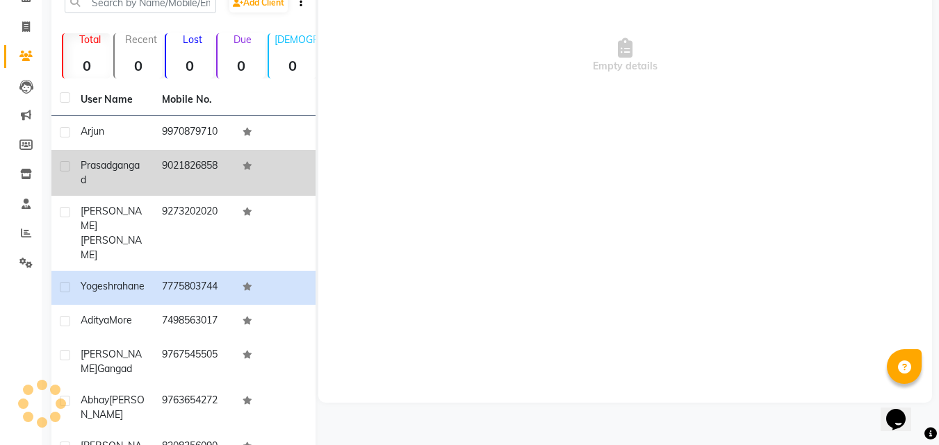
click at [179, 188] on td "9021826858" at bounding box center [194, 173] width 81 height 46
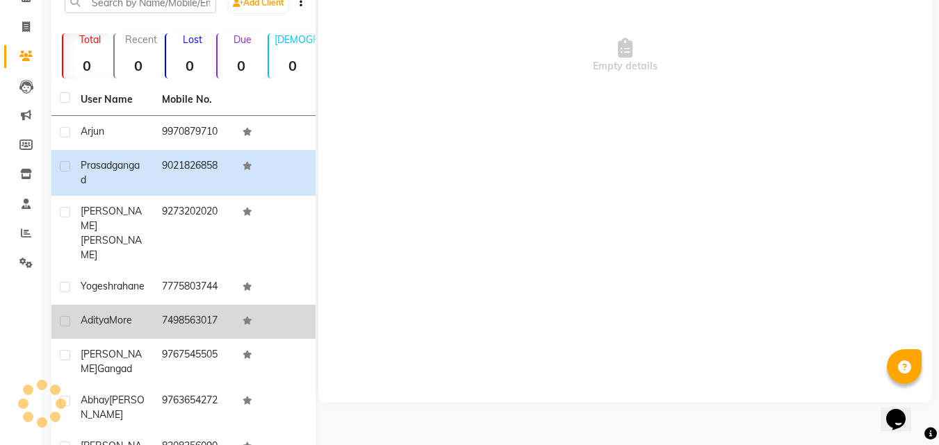
click at [168, 311] on td "7498563017" at bounding box center [194, 322] width 81 height 34
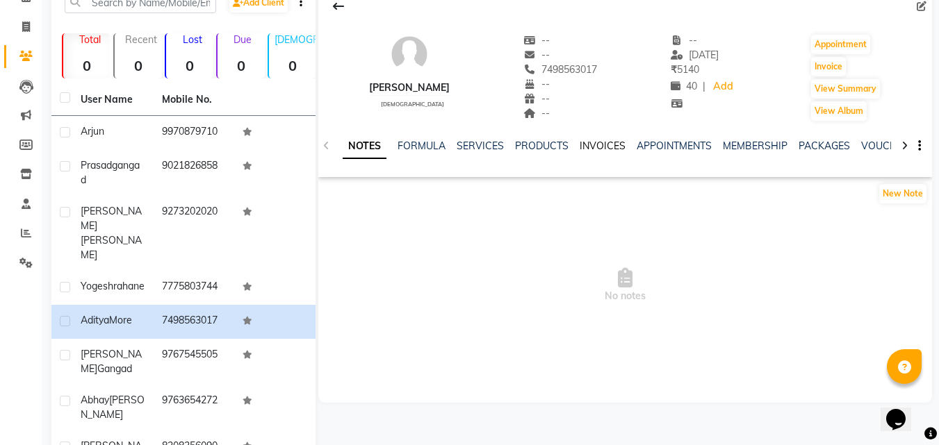
click at [595, 141] on link "INVOICES" at bounding box center [602, 146] width 46 height 13
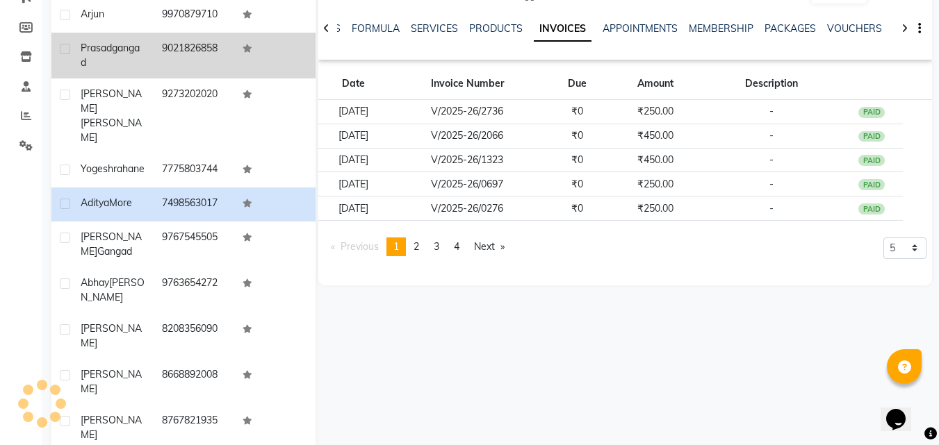
scroll to position [192, 0]
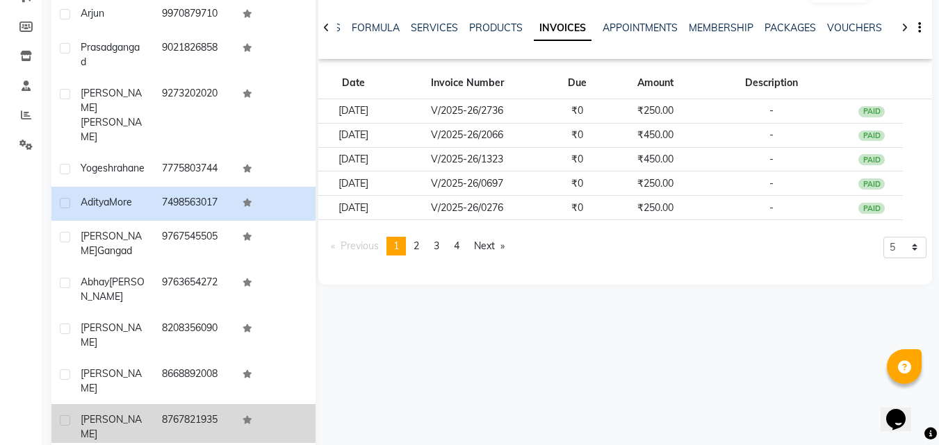
click at [143, 404] on td "[PERSON_NAME]" at bounding box center [112, 427] width 81 height 46
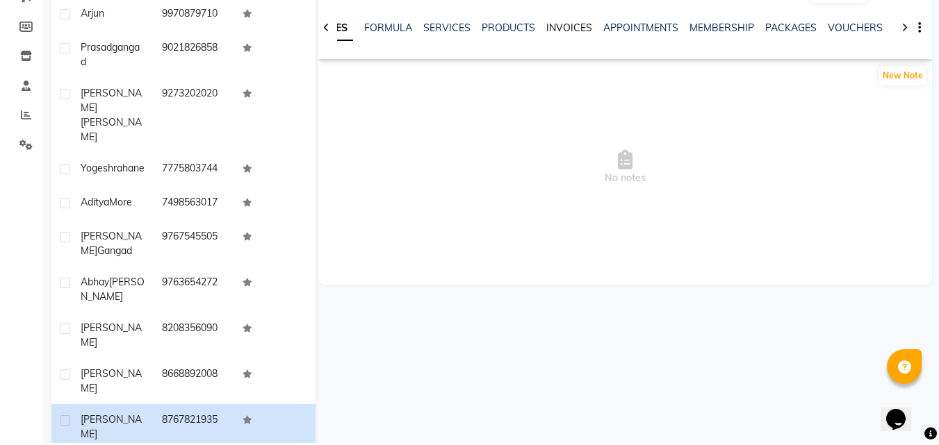
click at [572, 24] on link "INVOICES" at bounding box center [569, 28] width 46 height 13
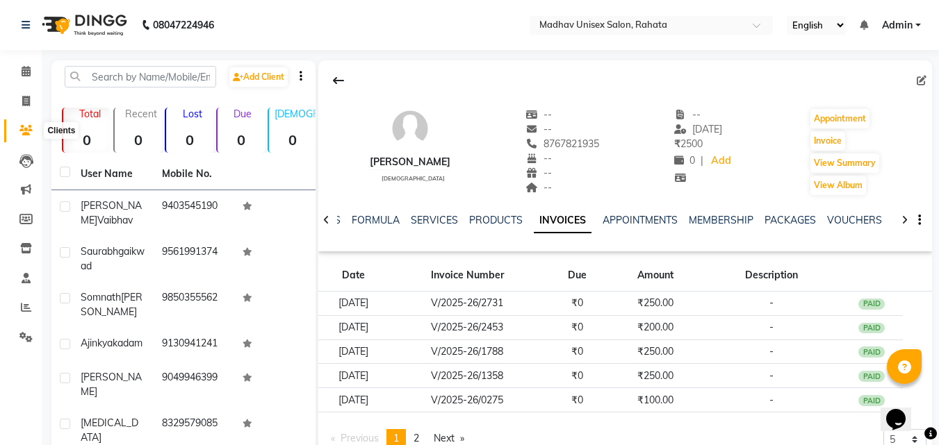
click at [33, 126] on span at bounding box center [26, 131] width 24 height 16
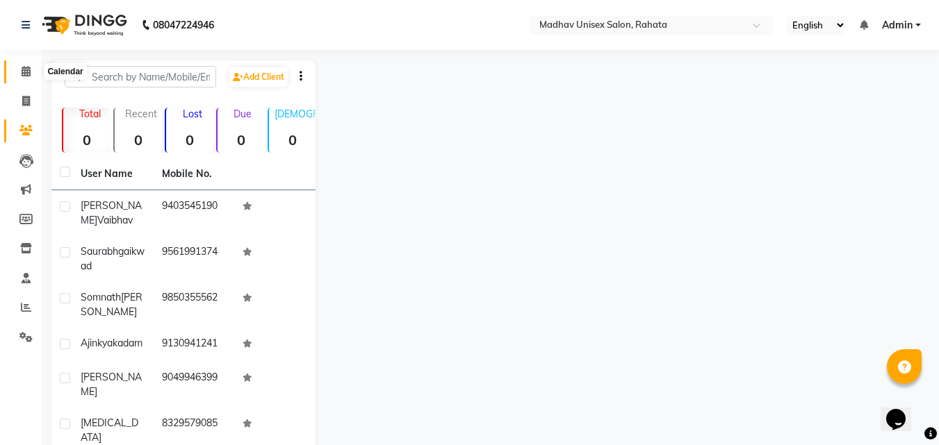
click at [24, 72] on icon at bounding box center [26, 71] width 9 height 10
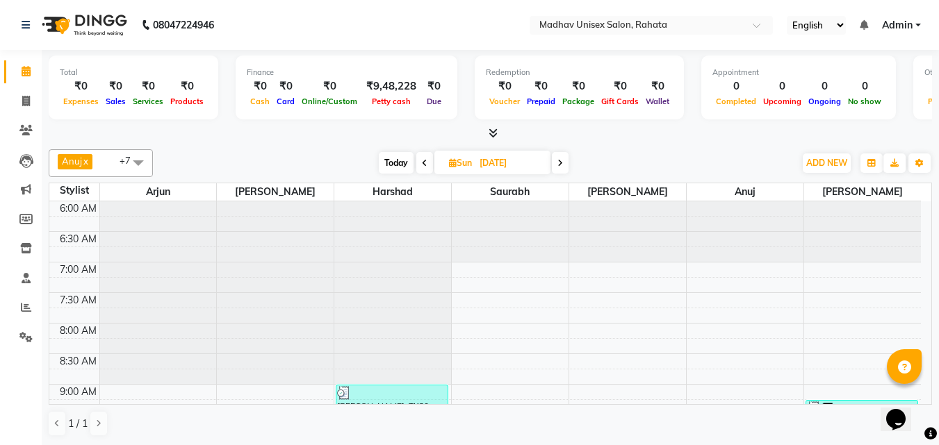
scroll to position [1, 0]
click at [934, 290] on div "Total ₹0 Expenses ₹0 Sales ₹0 Services ₹0 Products Finance ₹0 Cash ₹0 Card ₹0 O…" at bounding box center [490, 247] width 897 height 396
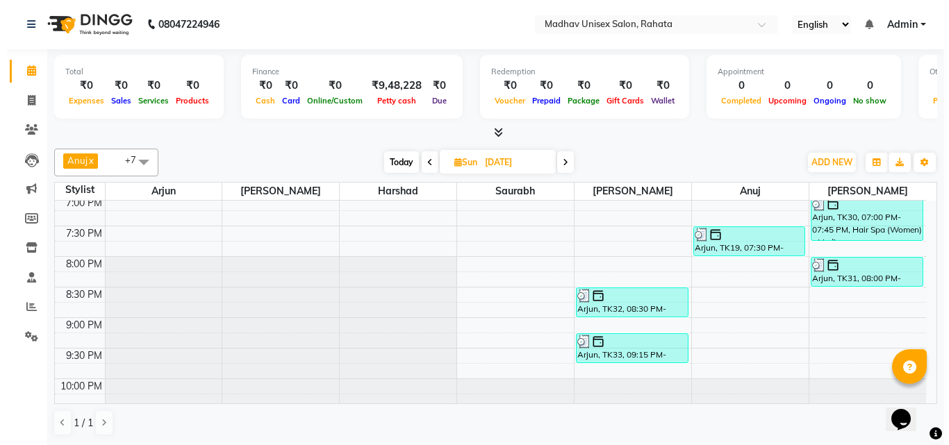
scroll to position [836, 0]
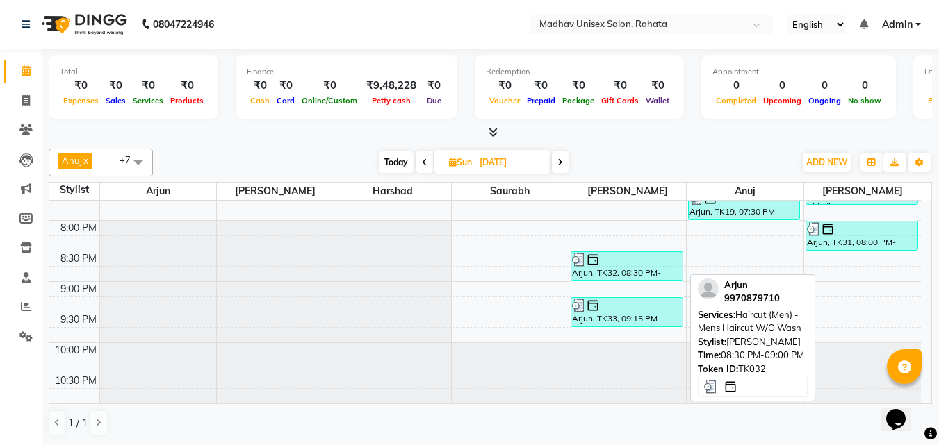
click at [657, 274] on div "Arjun, TK32, 08:30 PM-09:00 PM, Haircut (Men) - Mens Haircut W/O Wash" at bounding box center [626, 266] width 111 height 28
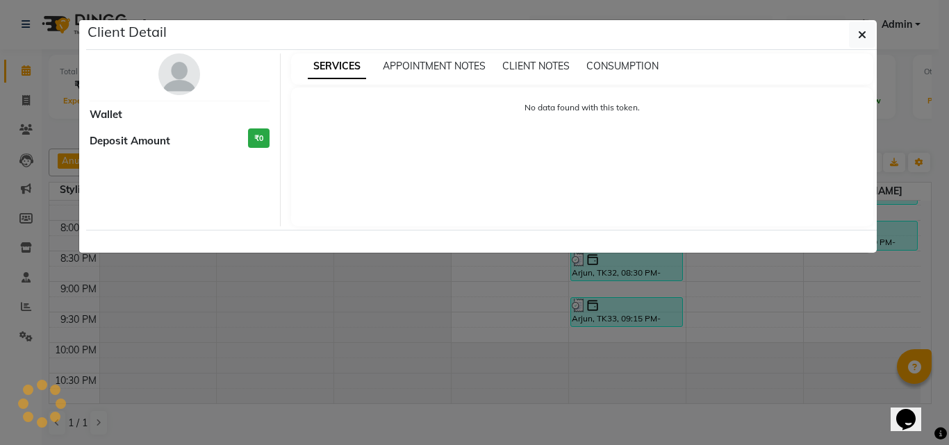
select select "3"
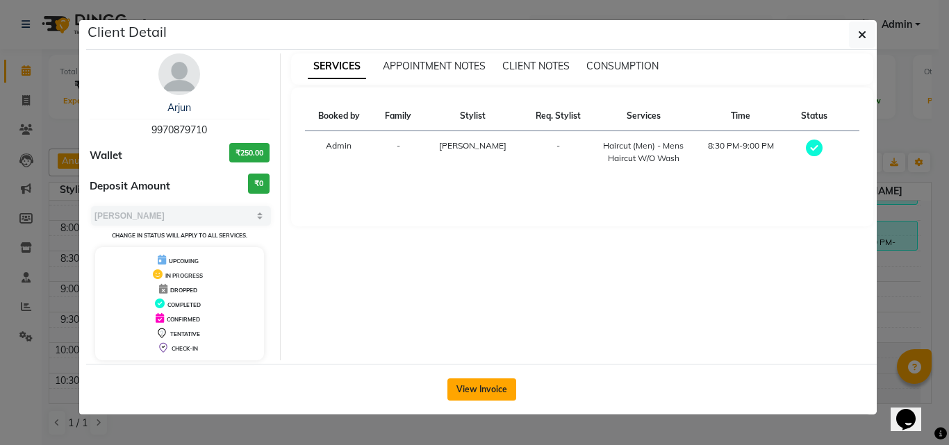
click at [495, 395] on button "View Invoice" at bounding box center [481, 390] width 69 height 22
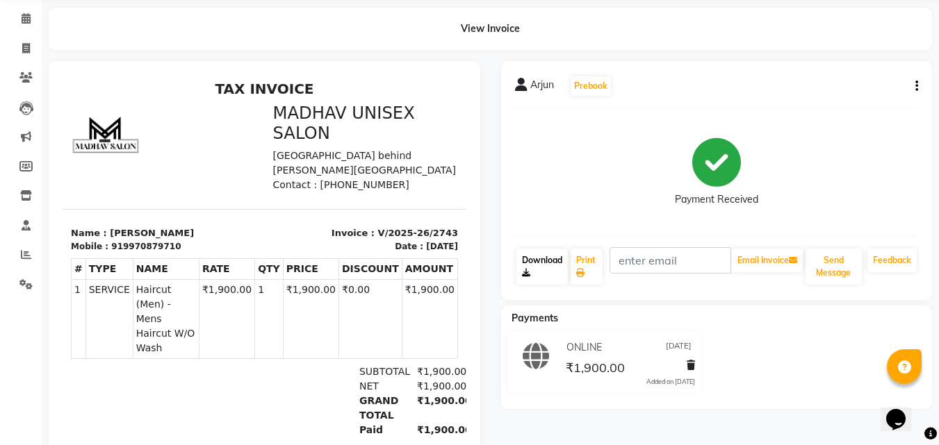
scroll to position [51, 0]
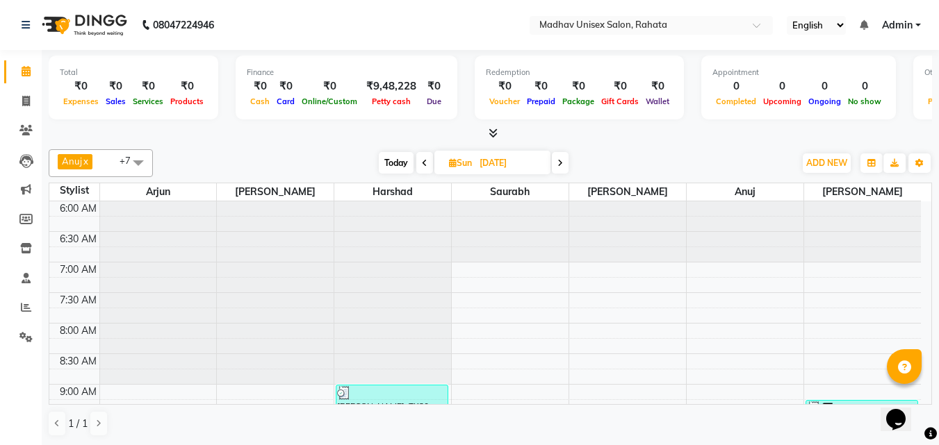
scroll to position [1, 0]
drag, startPoint x: 925, startPoint y: 308, endPoint x: 933, endPoint y: 332, distance: 25.0
click at [933, 332] on div "Total ₹0 Expenses ₹0 Sales ₹0 Services ₹0 Products Finance ₹0 Cash ₹0 Card ₹0 O…" at bounding box center [490, 247] width 897 height 396
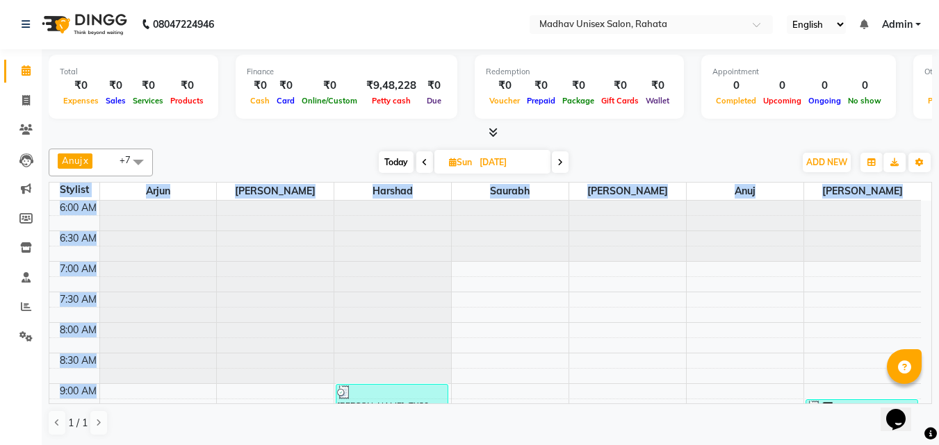
click at [930, 327] on div "Total ₹0 Expenses ₹0 Sales ₹0 Services ₹0 Products Finance ₹0 Cash ₹0 Card ₹0 O…" at bounding box center [490, 247] width 897 height 396
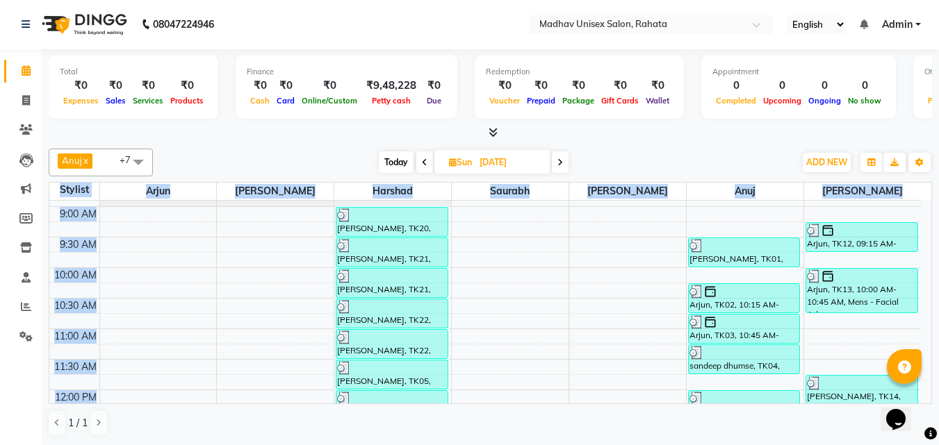
scroll to position [354, 0]
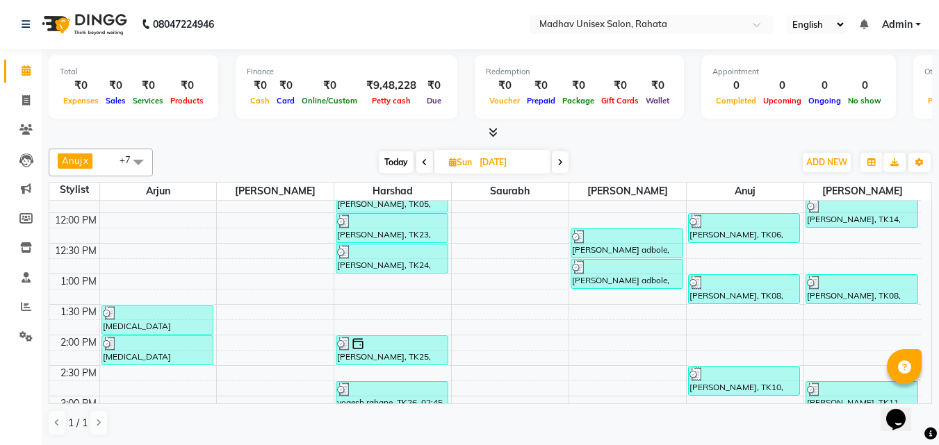
click at [934, 347] on div "Total ₹0 Expenses ₹0 Sales ₹0 Services ₹0 Products Finance ₹0 Cash ₹0 Card ₹0 O…" at bounding box center [490, 247] width 897 height 396
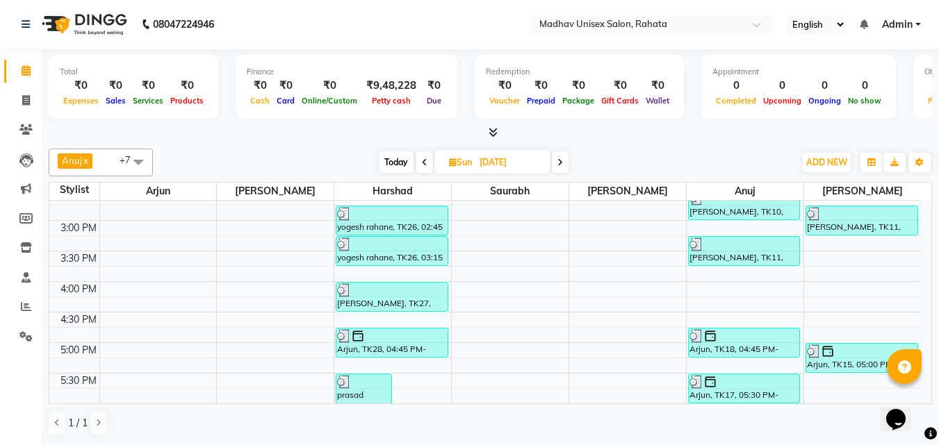
scroll to position [707, 0]
